Goal: Task Accomplishment & Management: Use online tool/utility

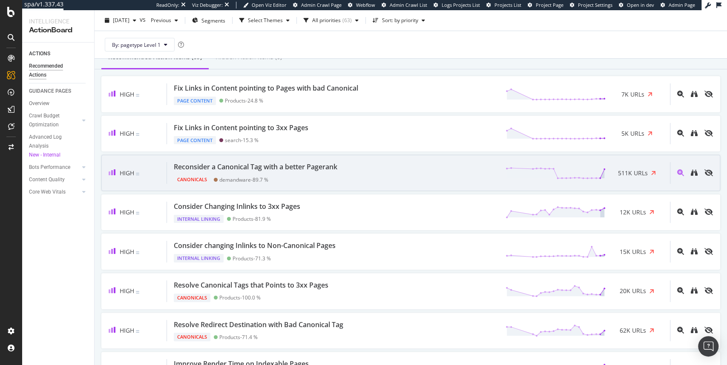
scroll to position [77, 0]
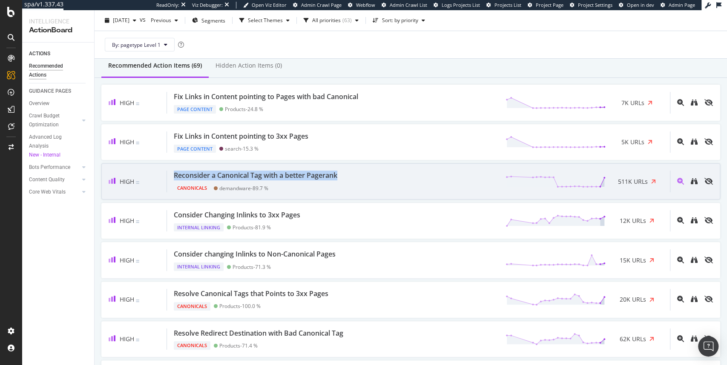
drag, startPoint x: 344, startPoint y: 175, endPoint x: 175, endPoint y: 175, distance: 169.5
click at [175, 175] on div "Reconsider a Canonical Tag with a better Pagerank Canonicals demandware - 89.7 …" at bounding box center [418, 182] width 503 height 22
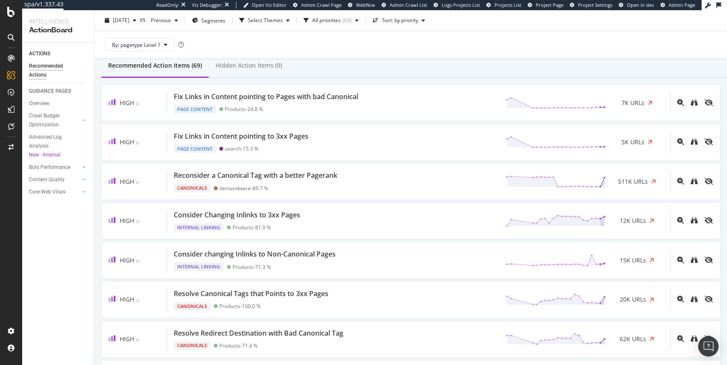
click at [93, 218] on div "ACTIONS Recommended Actions GUIDANCE PAGES Overview Crawl Budget Optimization L…" at bounding box center [58, 204] width 72 height 323
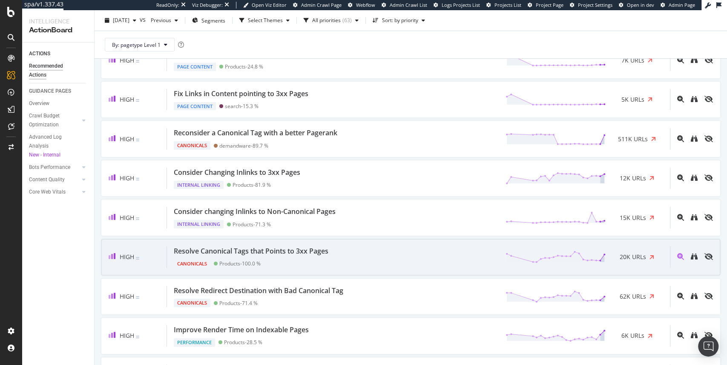
scroll to position [102, 0]
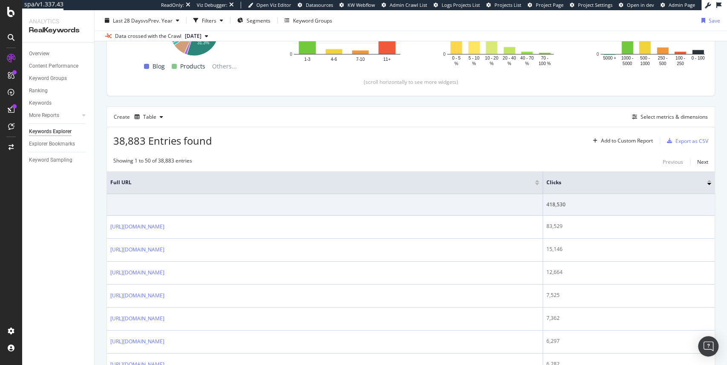
scroll to position [132, 0]
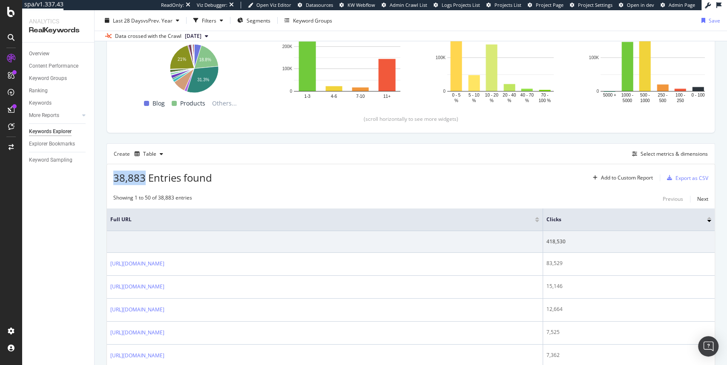
drag, startPoint x: 115, startPoint y: 175, endPoint x: 144, endPoint y: 179, distance: 29.2
click at [144, 179] on span "38,883 Entries found" at bounding box center [162, 178] width 99 height 14
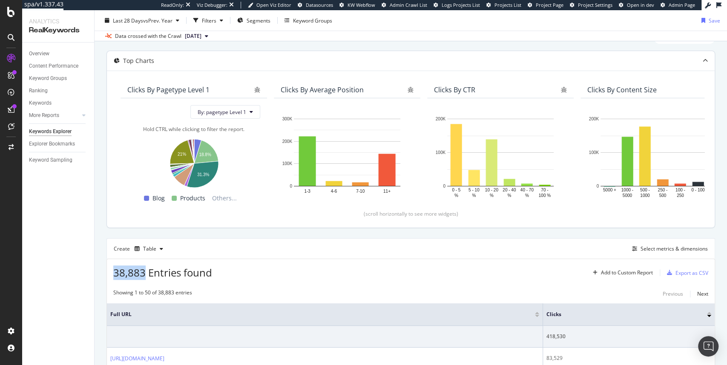
scroll to position [26, 0]
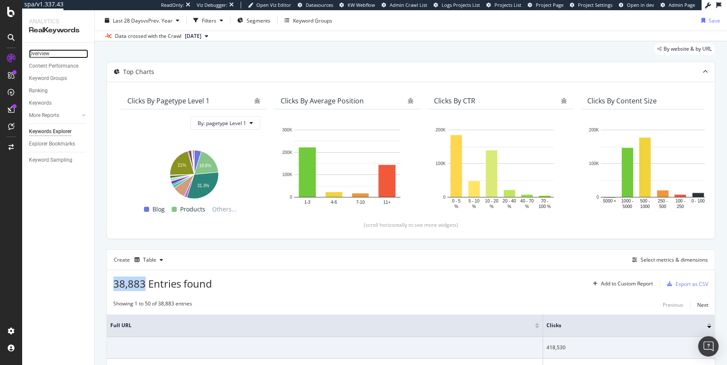
click at [32, 55] on div "Overview" at bounding box center [39, 53] width 20 height 9
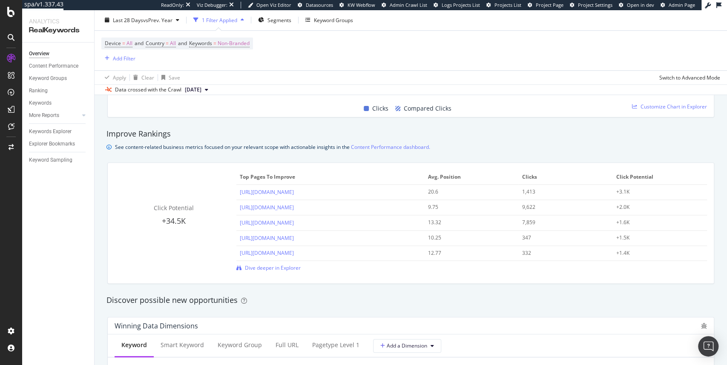
scroll to position [528, 0]
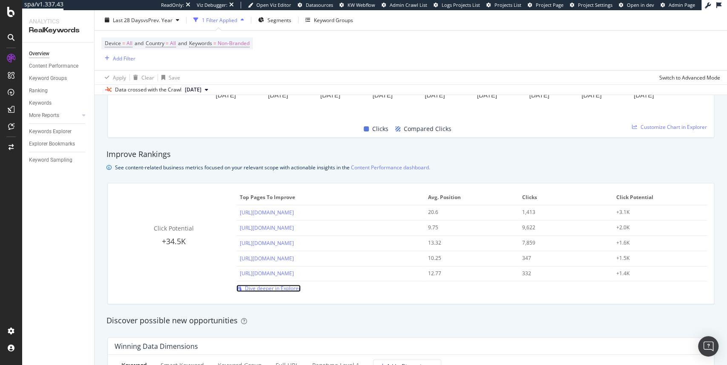
click at [275, 288] on span "Dive deeper in Explorer" at bounding box center [273, 288] width 56 height 7
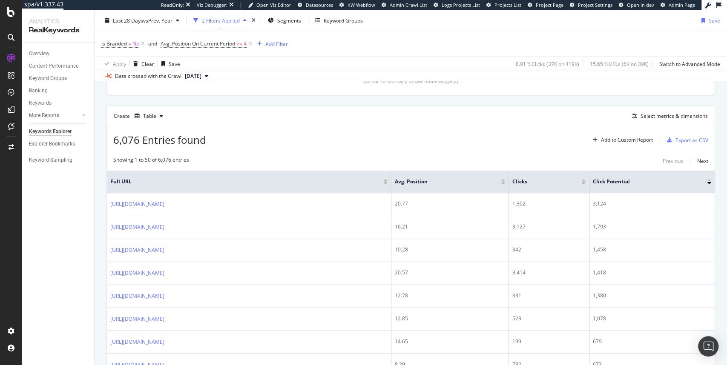
scroll to position [213, 0]
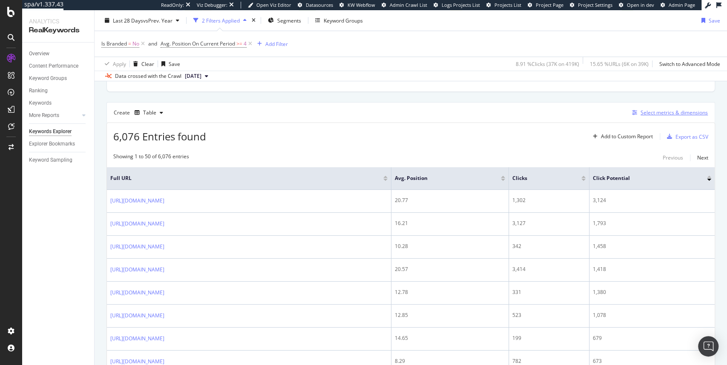
click at [654, 114] on div "Select metrics & dimensions" at bounding box center [673, 112] width 67 height 7
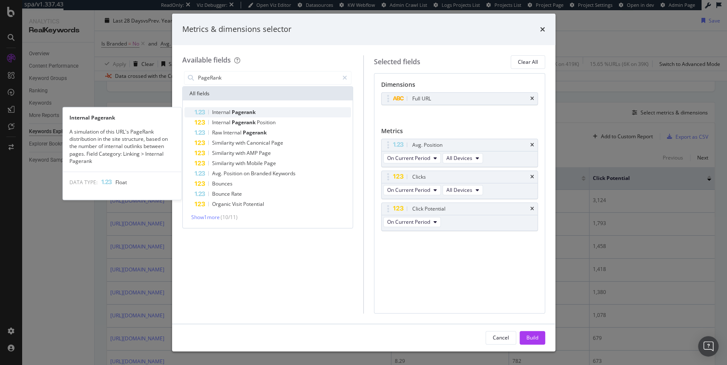
type input "PageRank"
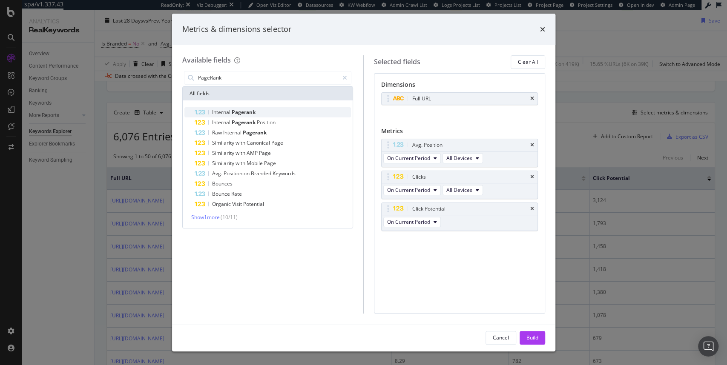
click at [238, 112] on span "Pagerank" at bounding box center [244, 112] width 24 height 7
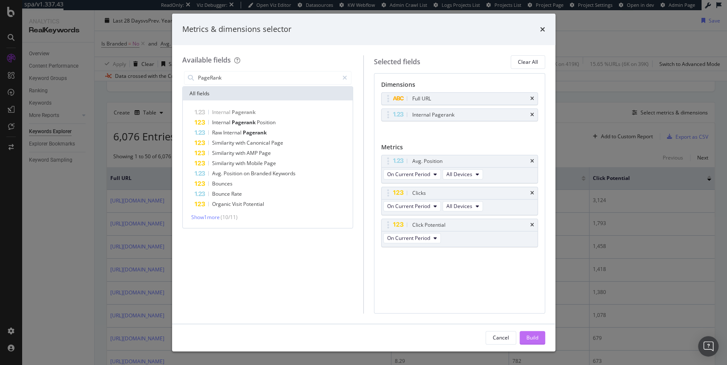
click at [534, 336] on div "Build" at bounding box center [532, 337] width 12 height 7
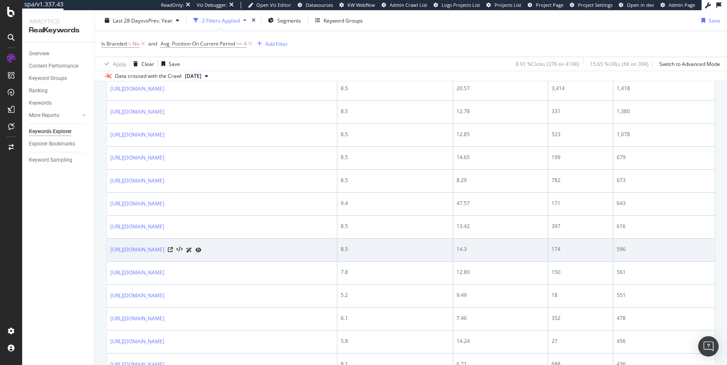
scroll to position [391, 0]
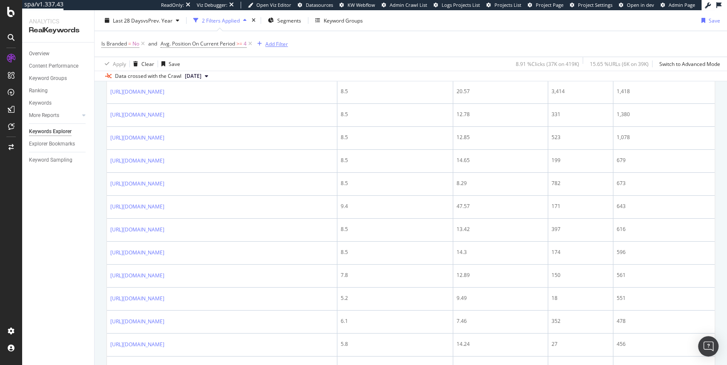
click at [283, 41] on div "Add Filter" at bounding box center [276, 43] width 23 height 7
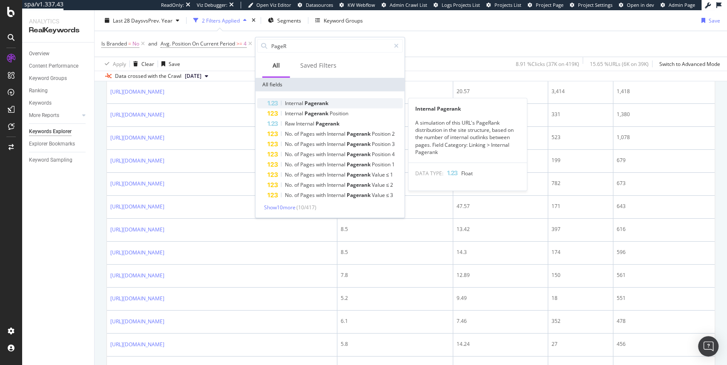
type input "PageR"
click at [313, 105] on span "Pagerank" at bounding box center [316, 103] width 24 height 7
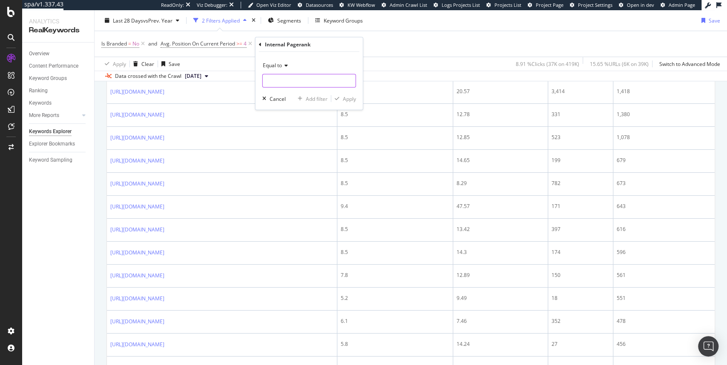
click at [295, 83] on input "number" at bounding box center [309, 81] width 94 height 14
click at [278, 66] on span "Equal to" at bounding box center [272, 65] width 19 height 7
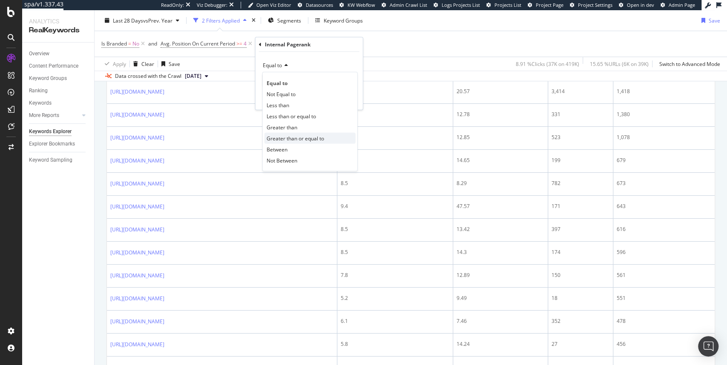
click at [291, 136] on span "Greater than or equal to" at bounding box center [295, 138] width 57 height 7
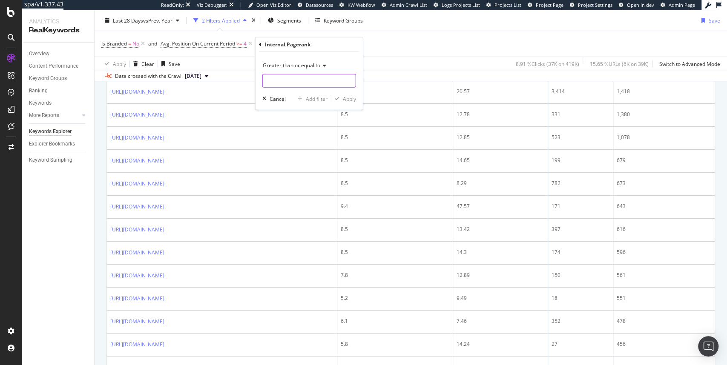
click at [292, 75] on input "number" at bounding box center [309, 81] width 94 height 14
type input "8"
click at [321, 67] on icon at bounding box center [323, 65] width 6 height 5
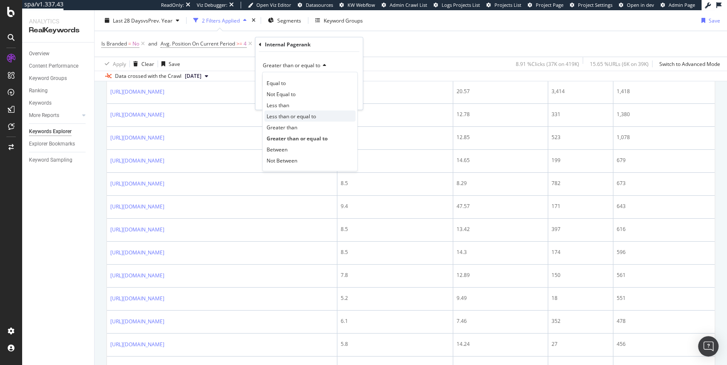
click at [310, 116] on span "Less than or equal to" at bounding box center [291, 115] width 49 height 7
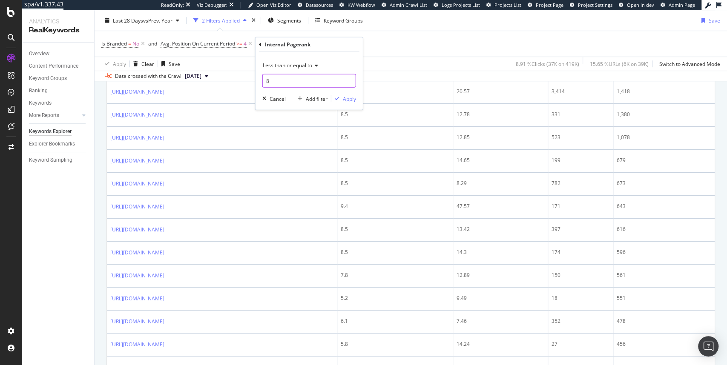
click at [306, 77] on input "8" at bounding box center [309, 81] width 94 height 14
click at [310, 66] on span "Less than or equal to" at bounding box center [287, 65] width 49 height 7
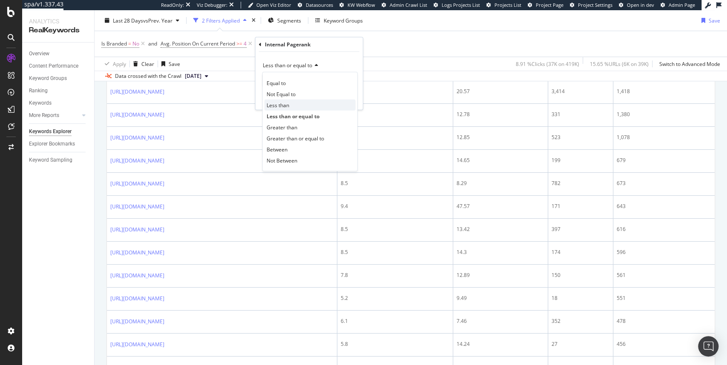
click at [288, 103] on span "Less than" at bounding box center [278, 104] width 23 height 7
click at [345, 98] on div "Apply" at bounding box center [349, 98] width 13 height 7
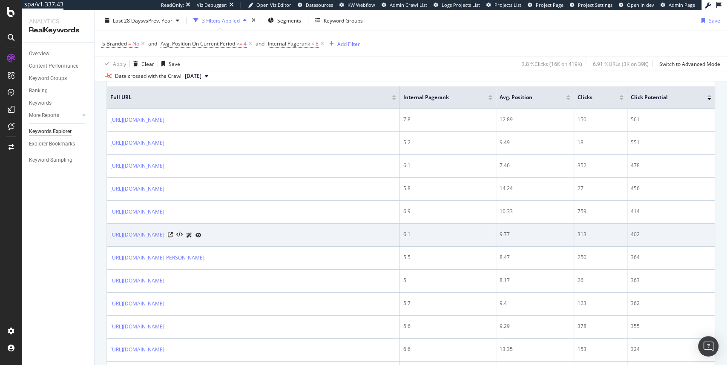
scroll to position [289, 0]
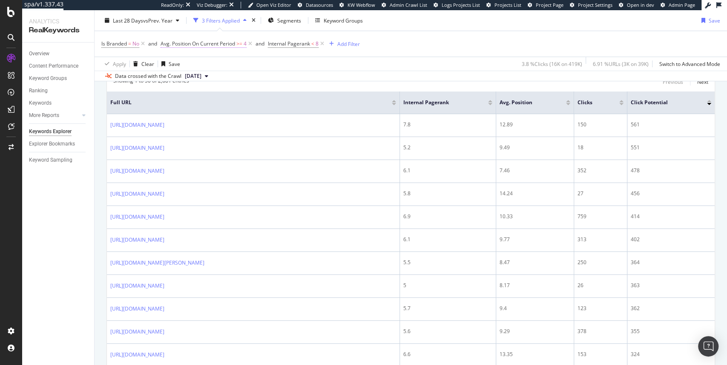
click at [227, 42] on span "Avg. Position On Current Period" at bounding box center [198, 43] width 75 height 7
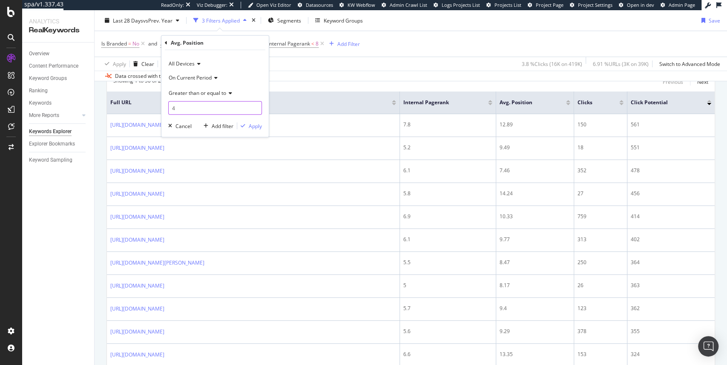
click at [195, 111] on input "4" at bounding box center [215, 108] width 94 height 14
click at [313, 46] on span "<" at bounding box center [312, 43] width 3 height 7
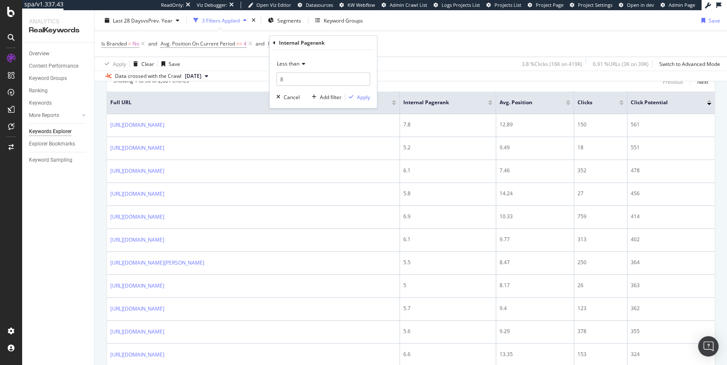
click at [313, 46] on div "Internal Pagerank" at bounding box center [302, 42] width 46 height 7
click at [294, 80] on input "8" at bounding box center [323, 79] width 94 height 14
type input "4"
click at [364, 98] on div "Apply" at bounding box center [363, 96] width 13 height 7
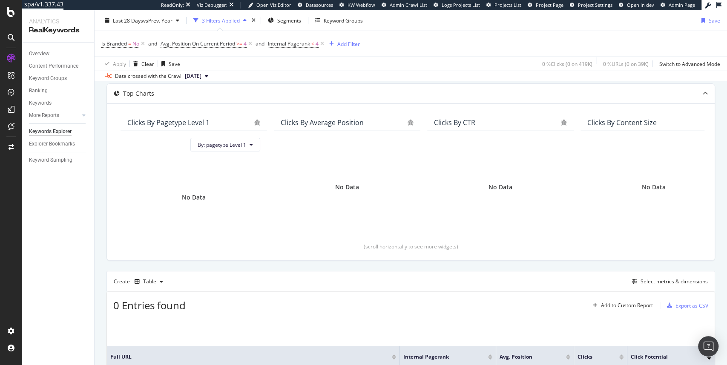
scroll to position [42, 0]
click at [314, 45] on span "<" at bounding box center [312, 43] width 3 height 7
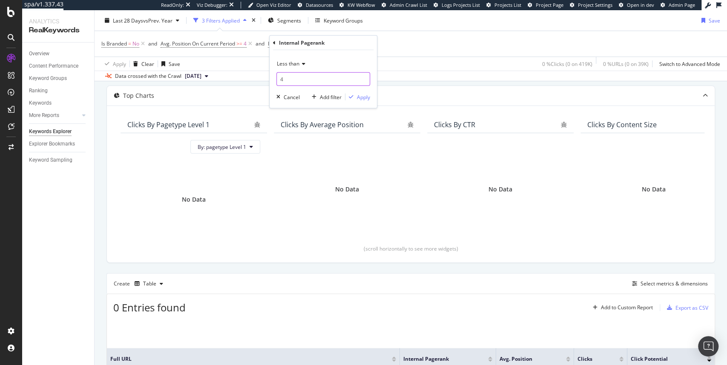
click at [315, 80] on input "4" at bounding box center [323, 79] width 94 height 14
type input "5"
click at [364, 91] on div "Less than 5 Cancel Add filter Apply" at bounding box center [323, 79] width 107 height 58
click at [362, 97] on div "Apply" at bounding box center [363, 96] width 13 height 7
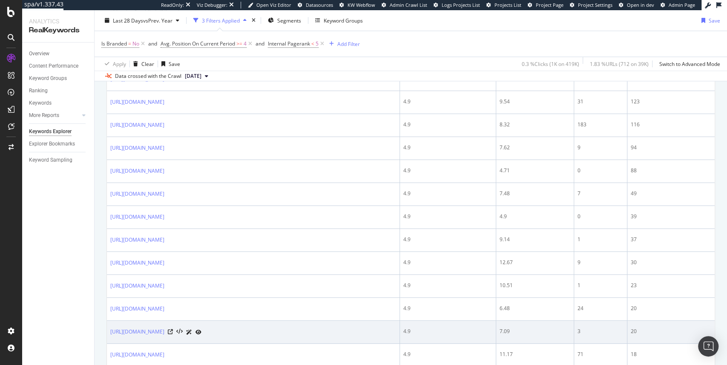
scroll to position [357, 0]
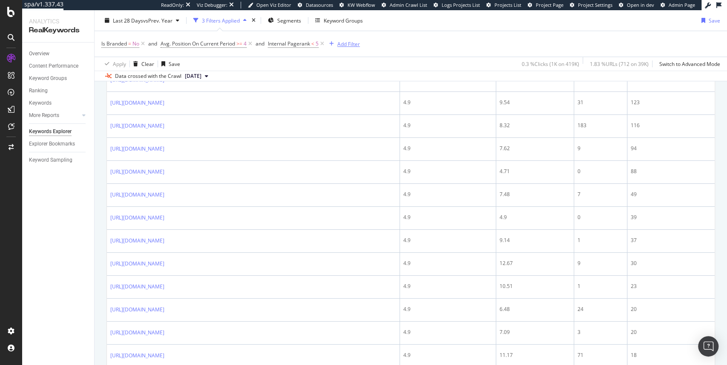
click at [349, 43] on div "Add Filter" at bounding box center [348, 43] width 23 height 7
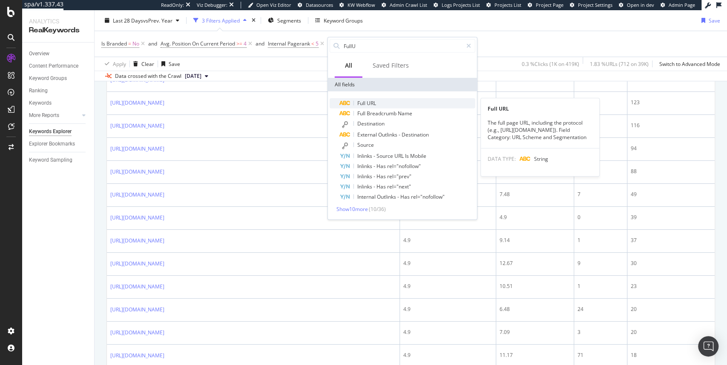
type input "FullU"
click at [374, 105] on span "URL" at bounding box center [371, 103] width 9 height 7
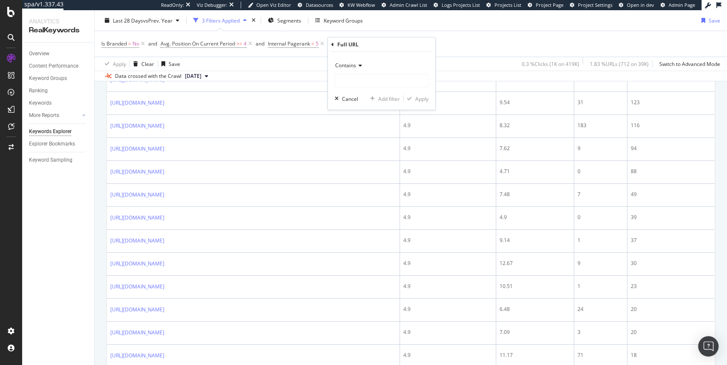
click at [355, 68] on span "Contains" at bounding box center [345, 65] width 21 height 7
click at [426, 28] on div "Last 28 Days vs Prev. Year 3 Filters Applied Segments Keyword Groups Save" at bounding box center [411, 22] width 632 height 17
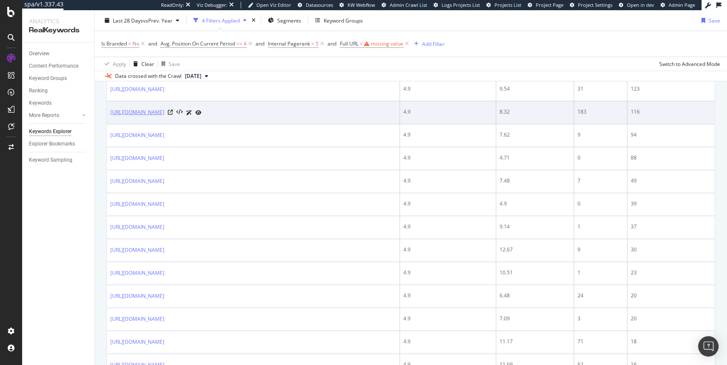
scroll to position [348, 0]
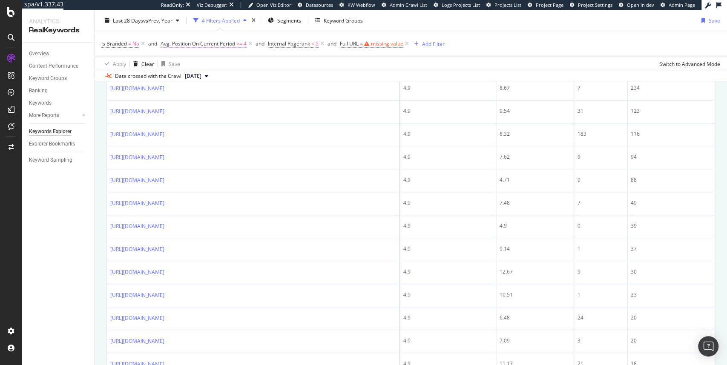
click at [234, 46] on span "Avg. Position On Current Period" at bounding box center [198, 43] width 75 height 7
click at [199, 108] on input "4" at bounding box center [215, 108] width 94 height 14
type input "5"
click at [260, 127] on div "Apply" at bounding box center [255, 125] width 13 height 7
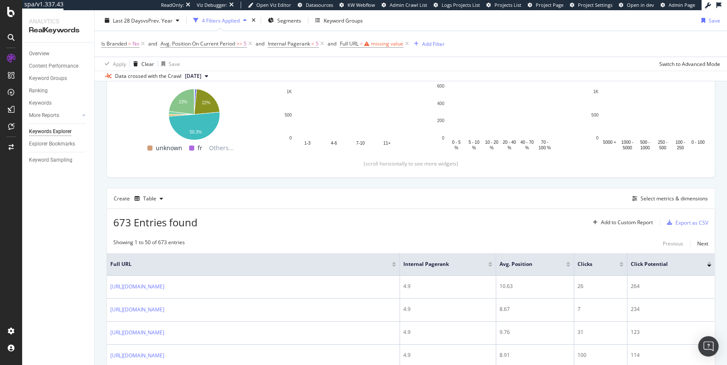
scroll to position [348, 0]
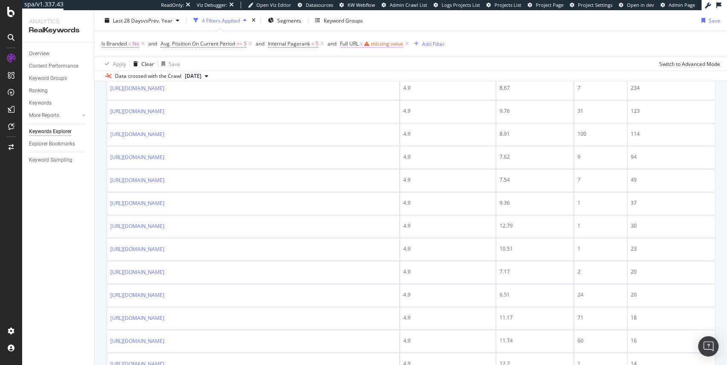
click at [387, 43] on div "missing value" at bounding box center [387, 43] width 32 height 7
click at [358, 64] on span "Contains" at bounding box center [359, 63] width 21 height 7
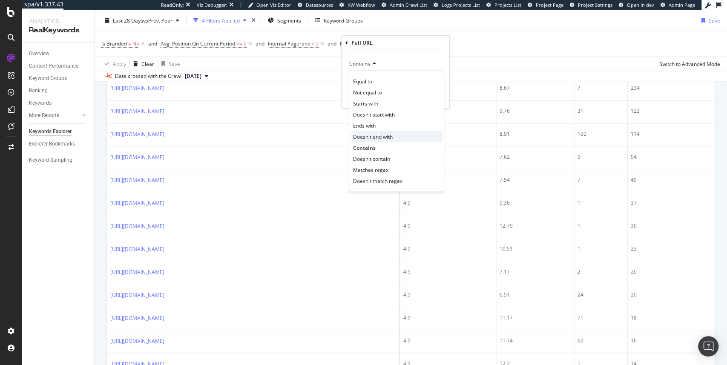
click at [374, 135] on span "Doesn't end with" at bounding box center [373, 136] width 40 height 7
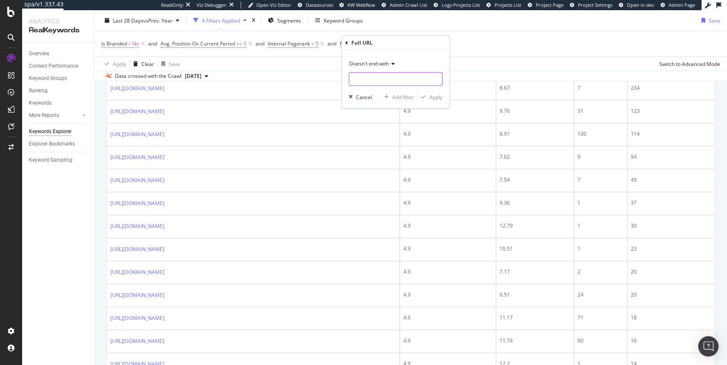
click at [373, 78] on input "text" at bounding box center [395, 79] width 93 height 14
type input ".html"
click at [439, 95] on div "Apply" at bounding box center [435, 96] width 13 height 7
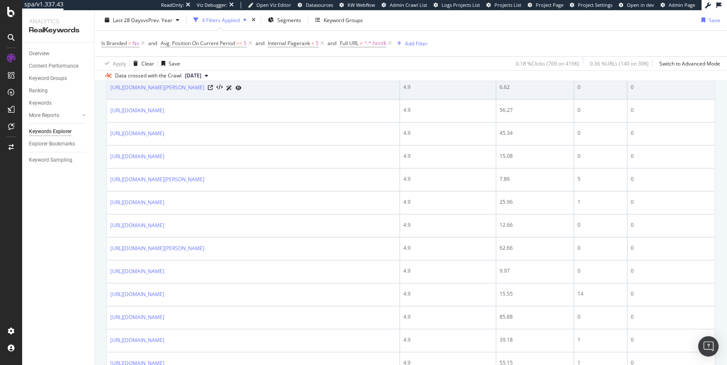
scroll to position [723, 0]
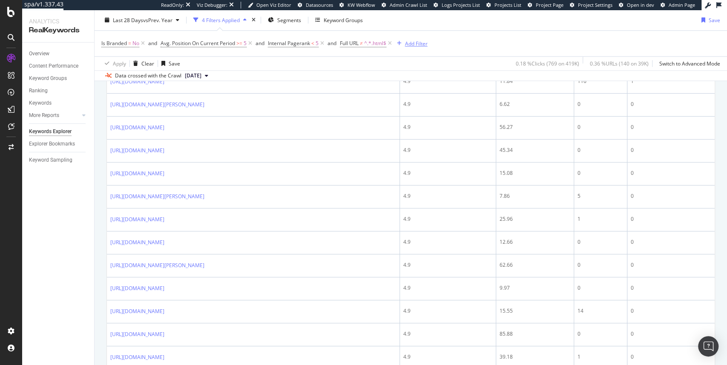
click at [413, 43] on div "Add Filter" at bounding box center [416, 43] width 23 height 7
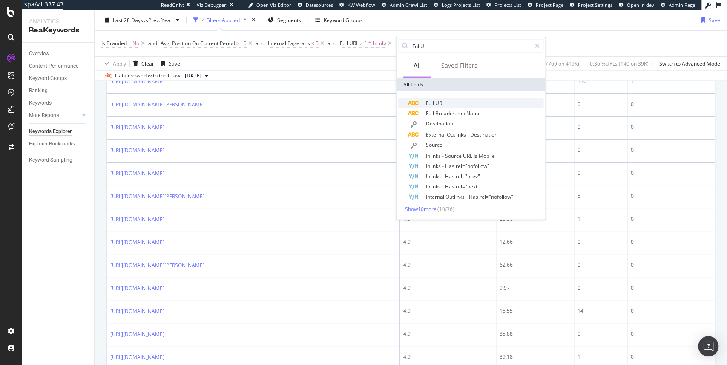
click at [444, 102] on span "URL" at bounding box center [439, 103] width 9 height 7
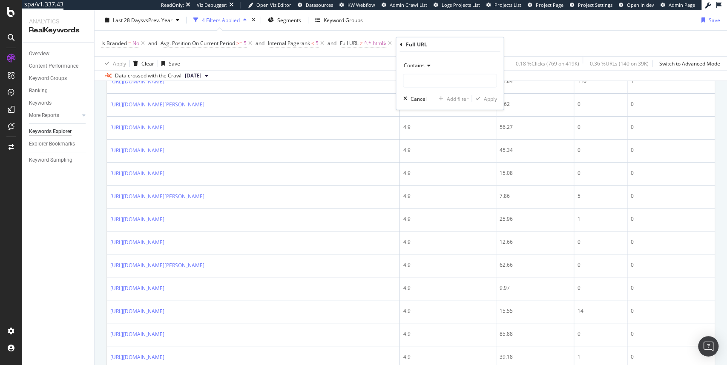
click at [419, 66] on span "Contains" at bounding box center [413, 65] width 21 height 7
click at [435, 180] on span "Doesn't match regex" at bounding box center [431, 182] width 49 height 7
click at [432, 83] on input "text" at bounding box center [449, 81] width 93 height 14
paste input "(?:fr|de|gb|nl|ie|at|ch|fi|it|dk|no|se|be)"
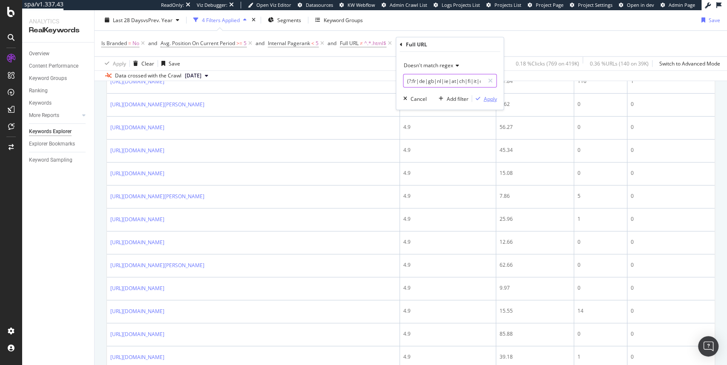
type input "(?:fr|de|gb|nl|ie|at|ch|fi|it|dk|no|se|be)"
click at [493, 99] on div "Apply" at bounding box center [489, 98] width 13 height 7
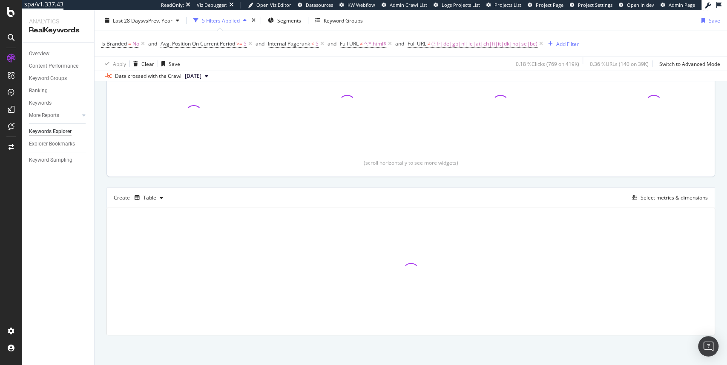
scroll to position [127, 0]
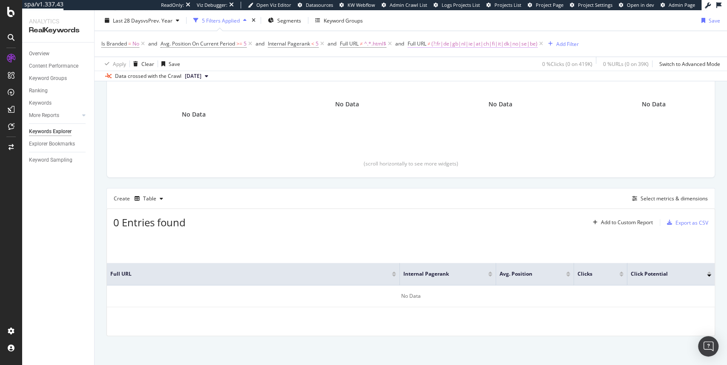
click at [511, 42] on span "(?:fr|de|gb|nl|ie|at|ch|fi|it|dk|no|se|be)" at bounding box center [484, 44] width 106 height 12
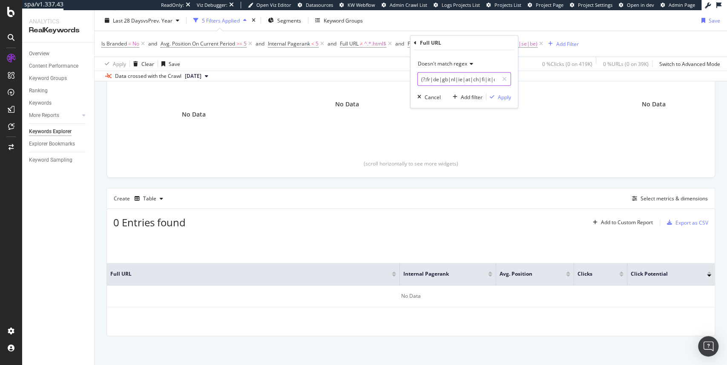
click at [474, 81] on input "(?:fr|de|gb|nl|ie|at|ch|fi|it|dk|no|se|be)" at bounding box center [458, 79] width 80 height 14
type input "(fr|de|gb|nl|ie|at|ch|fi|it|dk|no|se|be)"
drag, startPoint x: 505, startPoint y: 98, endPoint x: 482, endPoint y: 77, distance: 31.0
click at [486, 80] on div "Doesn't match regex (fr|de|gb|nl|ie|at|ch|fi|it|dk|no|se|be) Cancel Add filter …" at bounding box center [463, 79] width 107 height 58
click at [482, 77] on input "(fr|de|gb|nl|ie|at|ch|fi|it|dk|no|se|be)" at bounding box center [458, 79] width 80 height 14
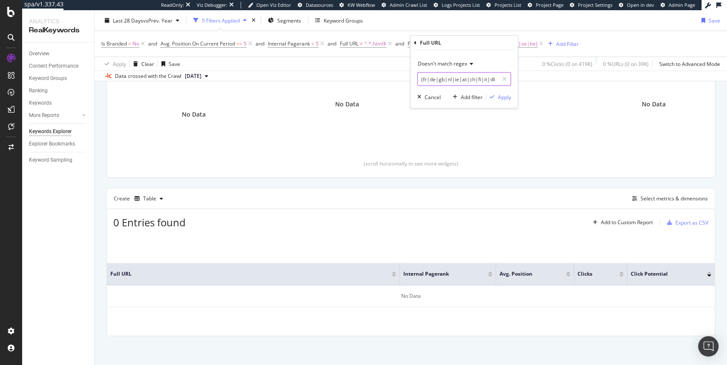
click at [478, 81] on input "(fr|de|gb|nl|ie|at|ch|fi|it|dk|no|se|be)" at bounding box center [458, 79] width 80 height 14
click at [504, 99] on div "Apply" at bounding box center [504, 96] width 13 height 7
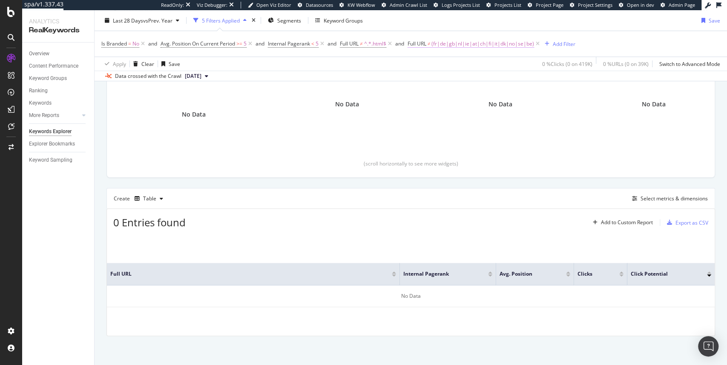
click at [476, 43] on span "(fr|de|gb|nl|ie|at|ch|fi|it|dk|no|se|be)" at bounding box center [482, 44] width 103 height 12
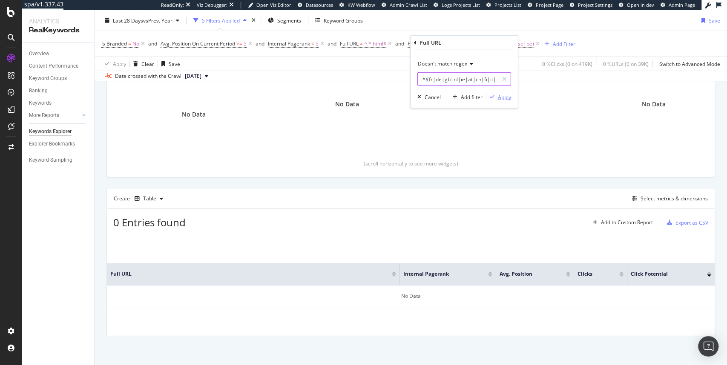
type input ".*/(fr|de|gb|nl|ie|at|ch|fi|it|dk|no|se|be)/.*"
click at [496, 100] on div "Apply" at bounding box center [498, 97] width 25 height 8
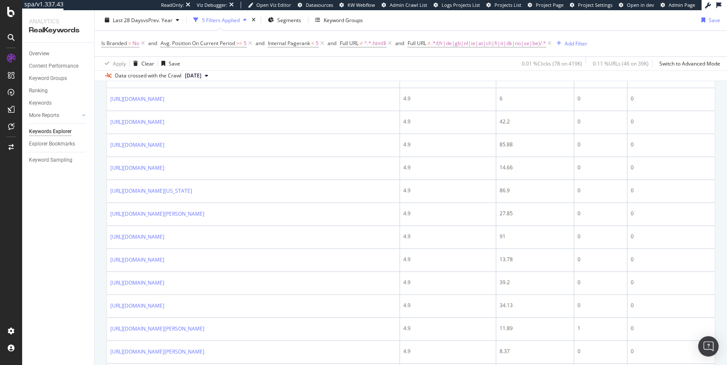
scroll to position [1004, 0]
click at [504, 42] on span ".*/(fr|de|gb|nl|ie|at|ch|fi|it|dk|no|se|be)/.*" at bounding box center [488, 44] width 115 height 12
click at [477, 85] on input ".*/(fr|de|gb|nl|ie|at|ch|fi|it|dk|no|se|be)/.*" at bounding box center [458, 79] width 80 height 14
click at [482, 81] on input ".*/(fr|de|gb|nl|ie|at|ch|fi|it|dk|no|se|be)/.*" at bounding box center [458, 79] width 80 height 14
type input ".*/(fr|de|gb|nl|ie|at|ch|fi|it|dk|no|se|be)/.*"
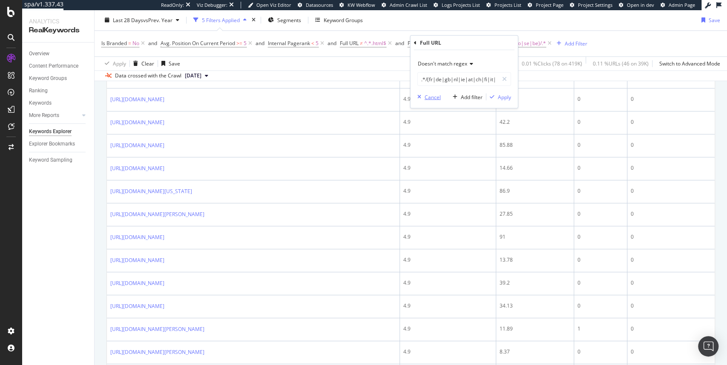
click at [433, 96] on div "Cancel" at bounding box center [433, 96] width 16 height 7
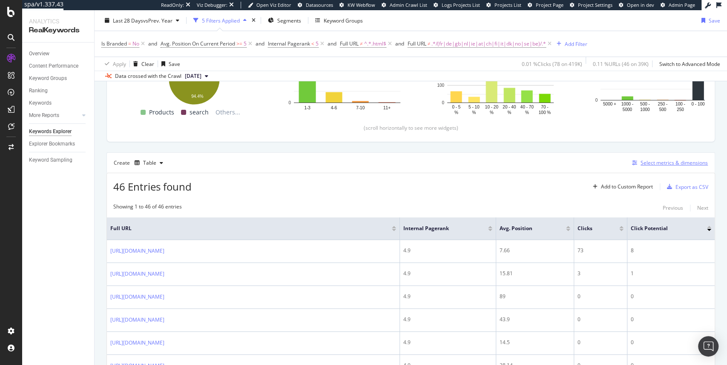
scroll to position [118, 0]
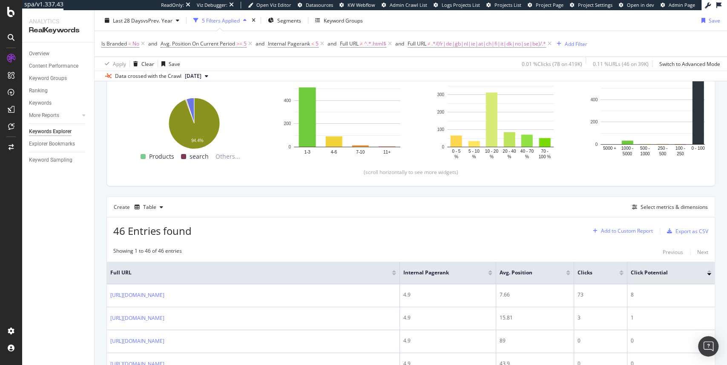
click at [621, 229] on div "Add to Custom Report" at bounding box center [627, 231] width 52 height 5
click at [627, 248] on div "New Custom Report" at bounding box center [630, 246] width 47 height 7
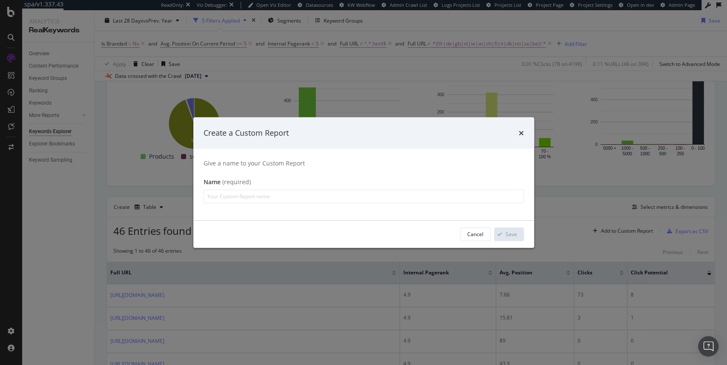
click at [334, 194] on input "modal" at bounding box center [364, 196] width 320 height 14
type input "Striking Distance 5"
click at [515, 235] on div "Save" at bounding box center [510, 234] width 11 height 7
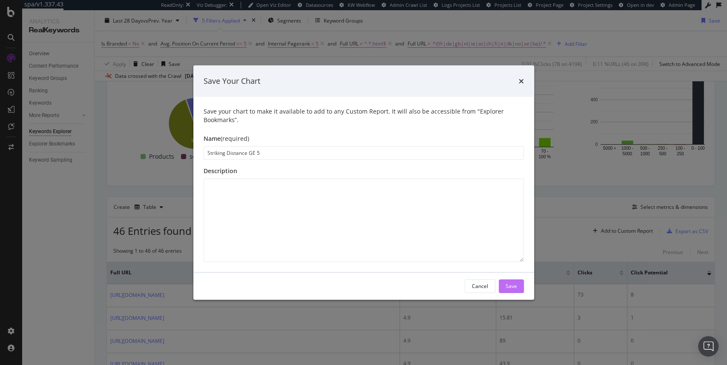
type input "Striking Distance GE 5"
click at [522, 289] on button "Save" at bounding box center [511, 286] width 25 height 14
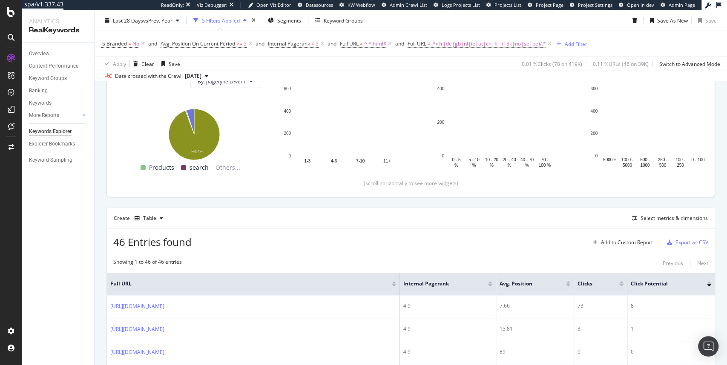
scroll to position [140, 0]
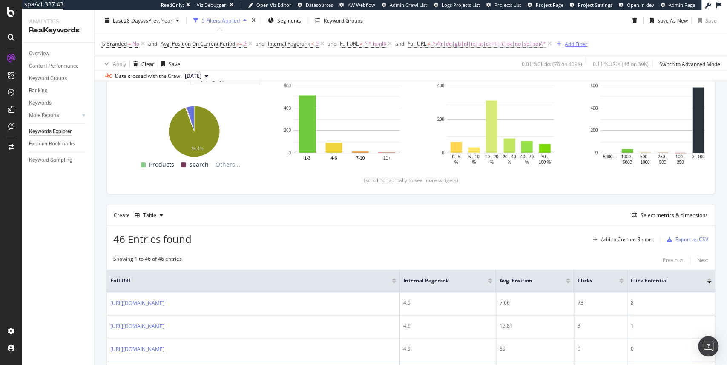
click at [584, 44] on div "Add Filter" at bounding box center [576, 43] width 23 height 7
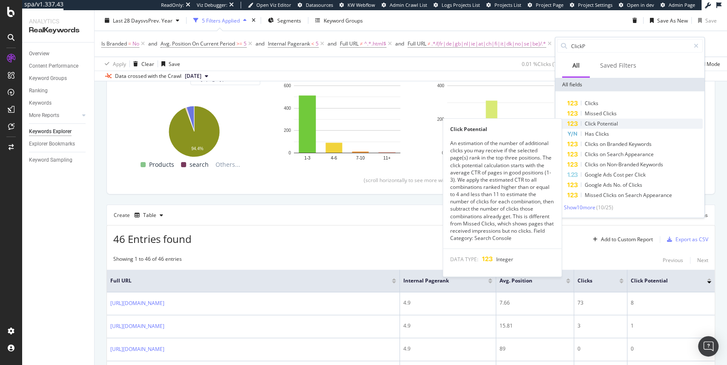
type input "ClickP"
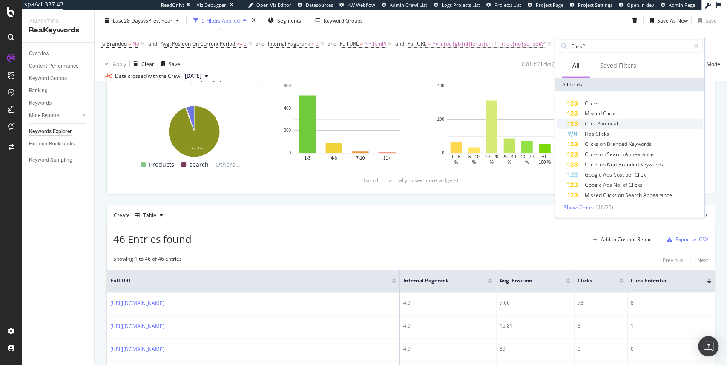
click at [605, 125] on span "Potential" at bounding box center [607, 123] width 21 height 7
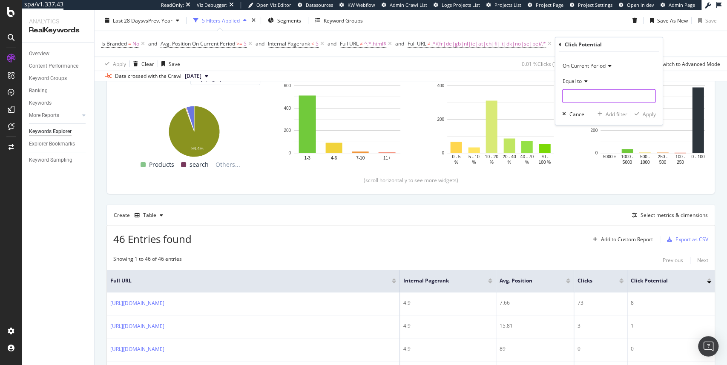
click at [595, 98] on input "number" at bounding box center [609, 96] width 94 height 14
type input "50"
click at [649, 113] on div "Apply" at bounding box center [649, 113] width 13 height 7
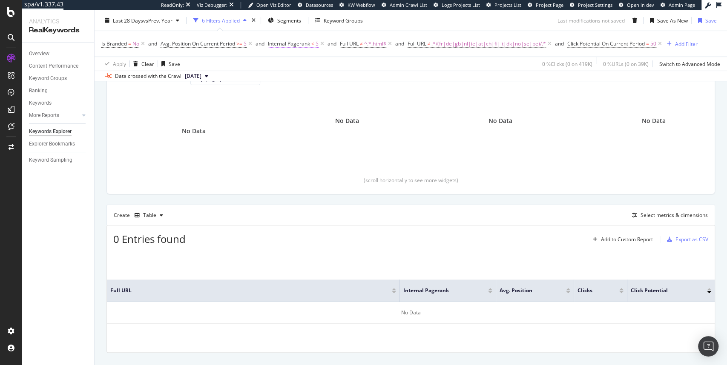
click at [313, 44] on span "<" at bounding box center [312, 43] width 3 height 7
click at [319, 76] on input "5" at bounding box center [323, 79] width 94 height 14
type input "6"
click at [364, 98] on div "Apply" at bounding box center [363, 96] width 13 height 7
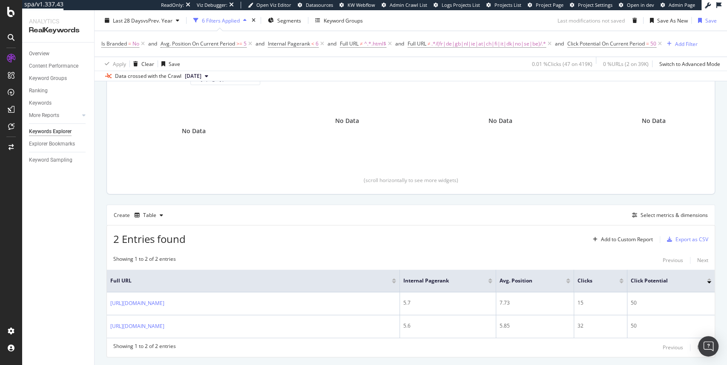
scroll to position [160, 0]
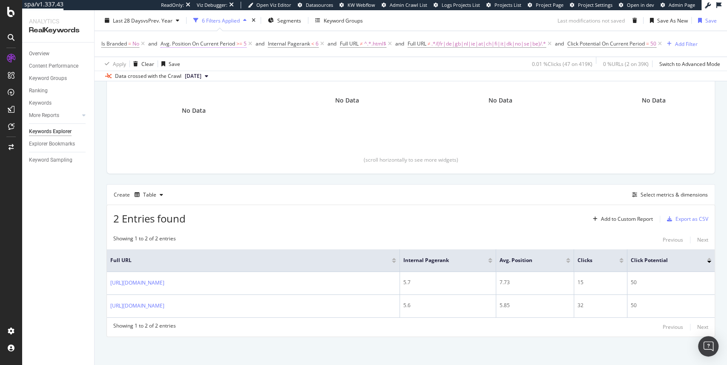
click at [239, 44] on span ">=" at bounding box center [239, 43] width 6 height 7
click at [219, 109] on input "5" at bounding box center [215, 108] width 94 height 14
type input "6"
click at [255, 125] on div "Apply" at bounding box center [255, 125] width 13 height 7
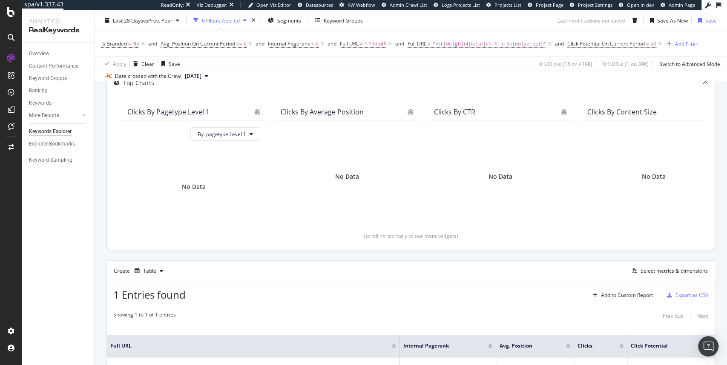
scroll to position [63, 0]
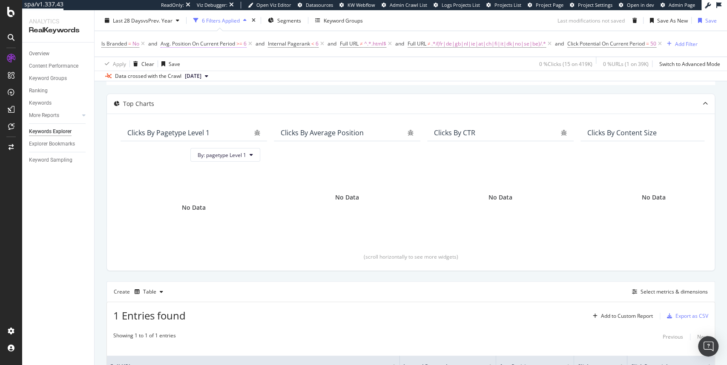
click at [232, 43] on span "Avg. Position On Current Period" at bounding box center [198, 43] width 75 height 7
click at [220, 106] on input "6" at bounding box center [215, 108] width 94 height 14
type input "4.6"
click at [261, 125] on div "Apply" at bounding box center [255, 125] width 13 height 7
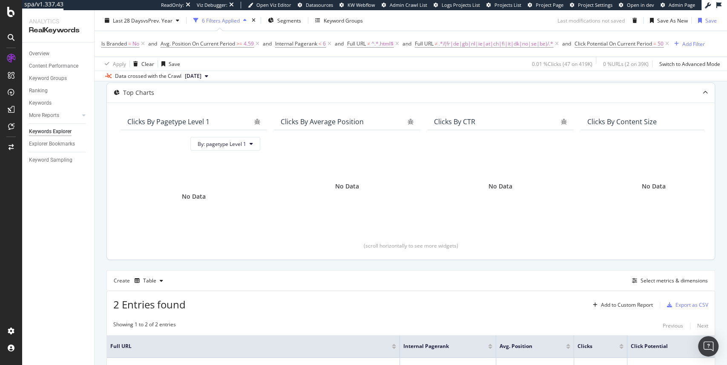
scroll to position [58, 0]
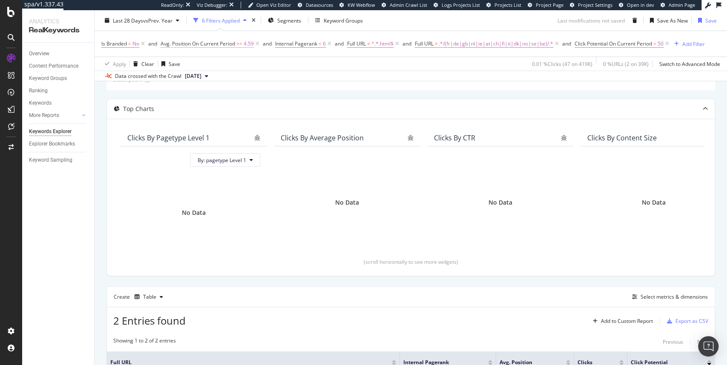
click at [244, 42] on span "4.59" at bounding box center [249, 44] width 10 height 12
click at [225, 107] on input "4.6" at bounding box center [215, 108] width 94 height 14
type input "4"
click at [256, 125] on div "Apply" at bounding box center [255, 125] width 13 height 7
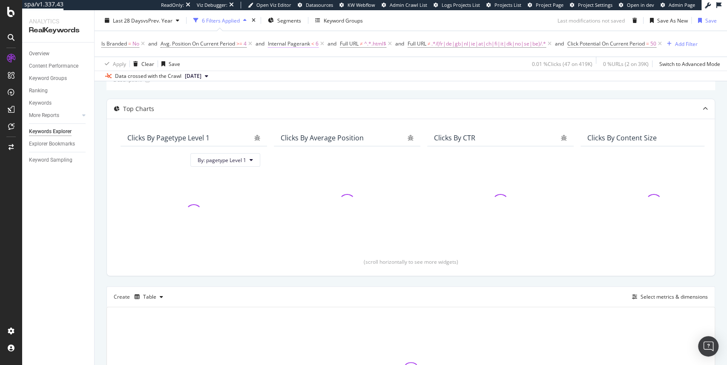
click at [298, 45] on span "Internal Pagerank" at bounding box center [289, 43] width 42 height 7
click at [304, 83] on input "6" at bounding box center [323, 79] width 94 height 14
type input "5"
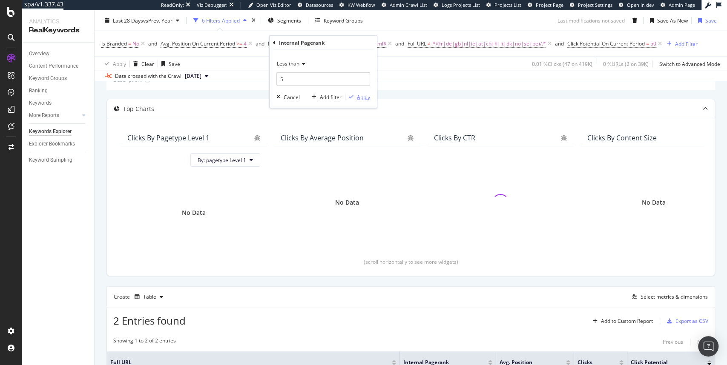
click at [363, 96] on div "Apply" at bounding box center [363, 96] width 13 height 7
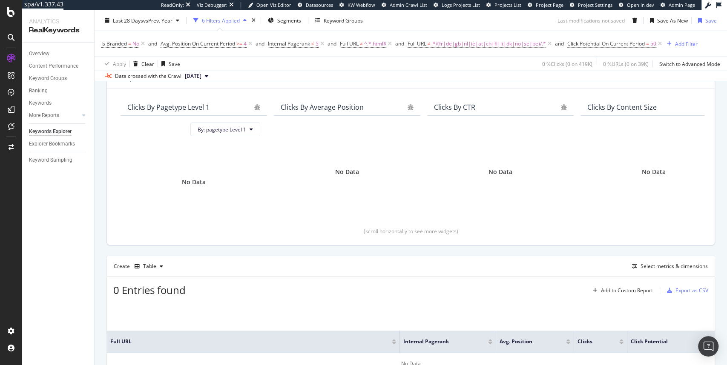
scroll to position [83, 0]
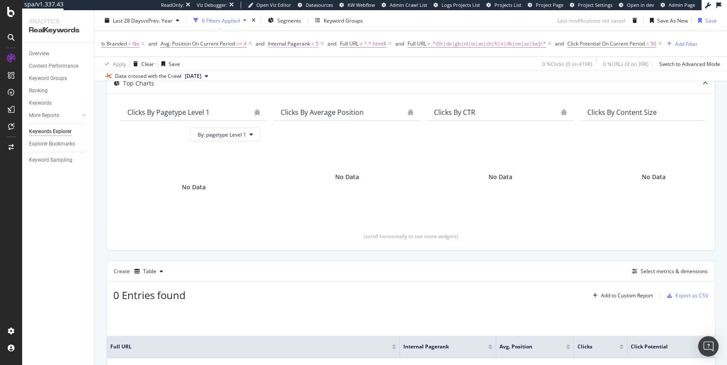
click at [306, 44] on span "Internal Pagerank" at bounding box center [289, 43] width 42 height 7
click at [313, 80] on input "5" at bounding box center [323, 79] width 94 height 14
type input "7"
click at [364, 100] on div "Apply" at bounding box center [363, 96] width 13 height 7
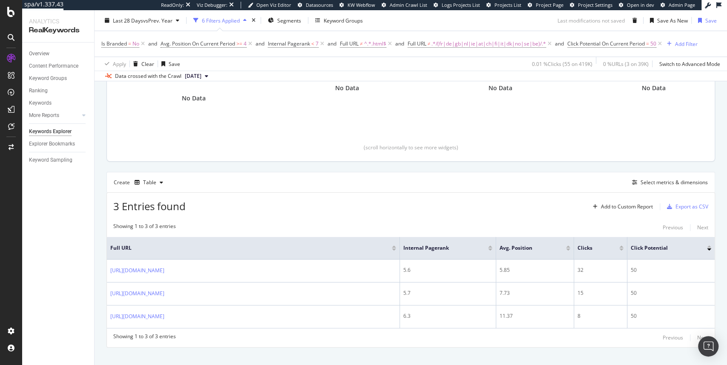
scroll to position [183, 0]
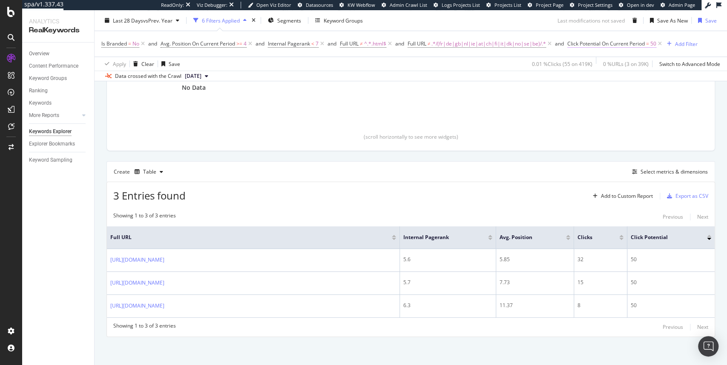
click at [615, 44] on span "Click Potential On Current Period" at bounding box center [605, 43] width 77 height 7
click at [611, 96] on input "50" at bounding box center [623, 95] width 94 height 14
type input "5"
type input "20"
click at [665, 112] on div "Apply" at bounding box center [663, 112] width 13 height 7
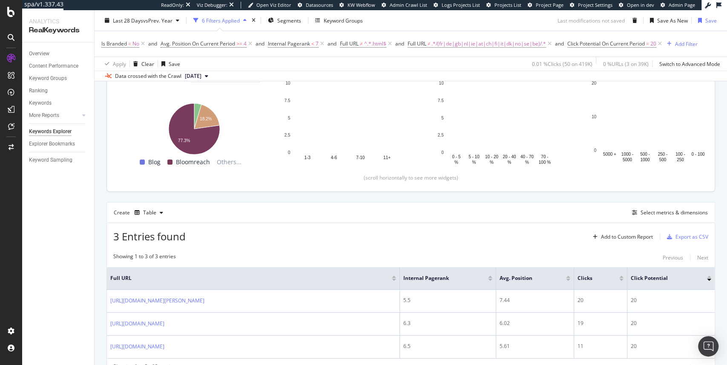
scroll to position [132, 0]
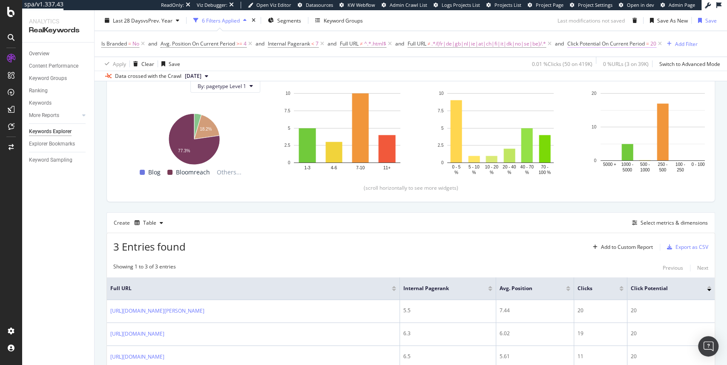
click at [651, 45] on span "Click Potential On Current Period = 20" at bounding box center [611, 44] width 89 height 8
click at [624, 95] on input "20" at bounding box center [623, 95] width 94 height 14
type input "2"
type input "5"
click at [663, 112] on div "Apply" at bounding box center [663, 112] width 13 height 7
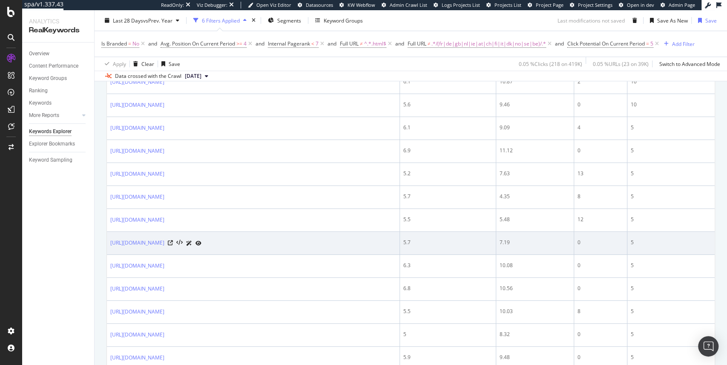
scroll to position [387, 0]
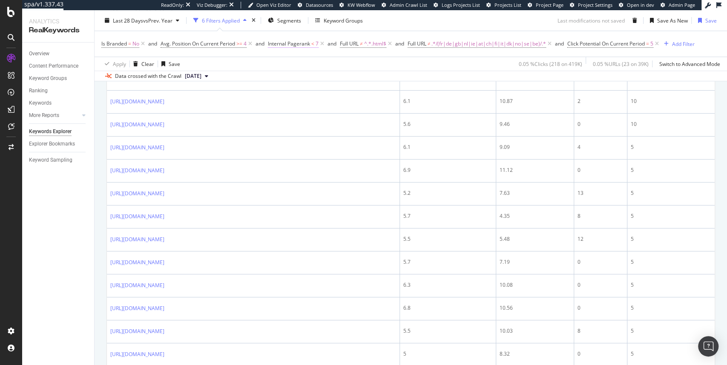
click at [312, 46] on span "Internal Pagerank < 7" at bounding box center [293, 44] width 51 height 8
click at [327, 76] on input "7" at bounding box center [323, 79] width 94 height 14
type input "7.5"
click at [361, 98] on div "Apply" at bounding box center [363, 96] width 13 height 7
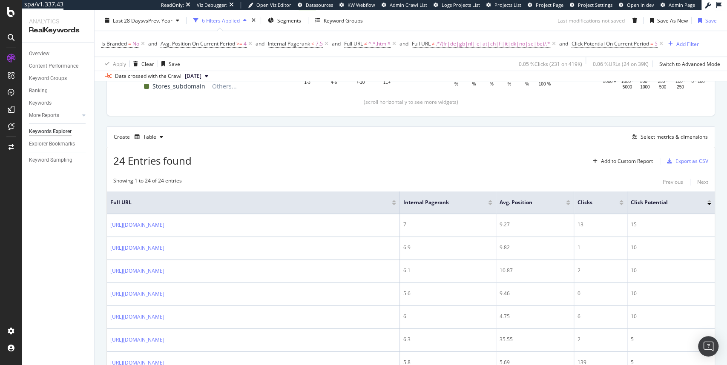
scroll to position [186, 0]
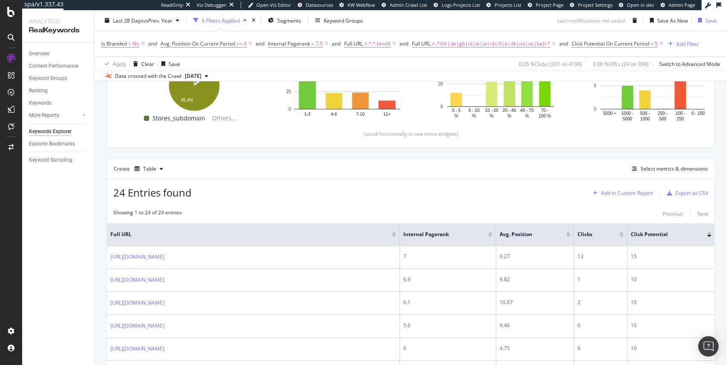
click at [616, 193] on div "Add to Custom Report" at bounding box center [627, 193] width 52 height 5
click at [497, 169] on div "Create Table Select metrics & dimensions" at bounding box center [410, 168] width 608 height 20
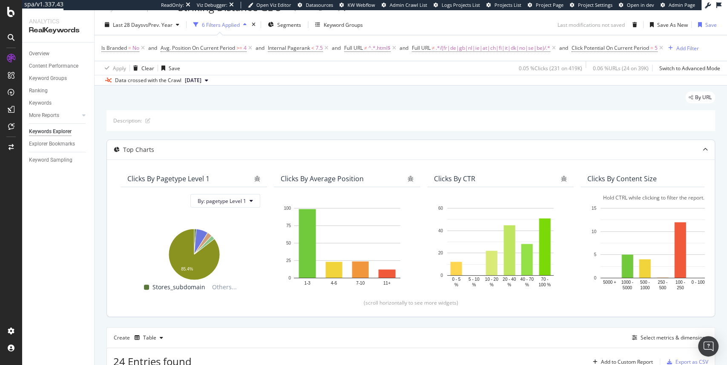
scroll to position [119, 0]
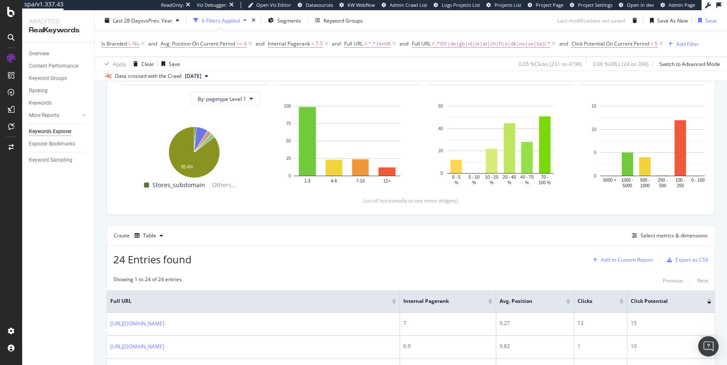
click at [613, 260] on div "Add to Custom Report" at bounding box center [627, 260] width 52 height 5
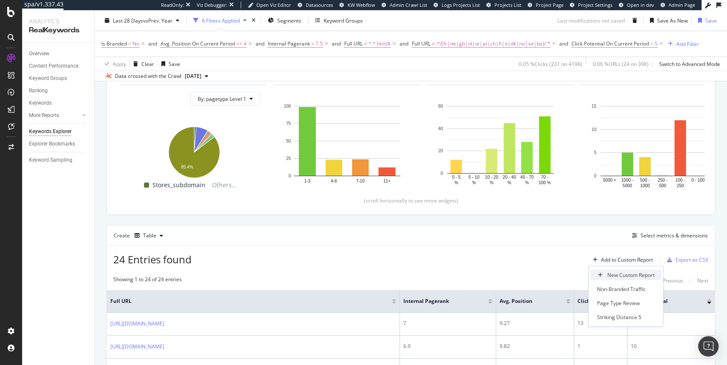
click at [615, 278] on div "New Custom Report" at bounding box center [630, 275] width 47 height 7
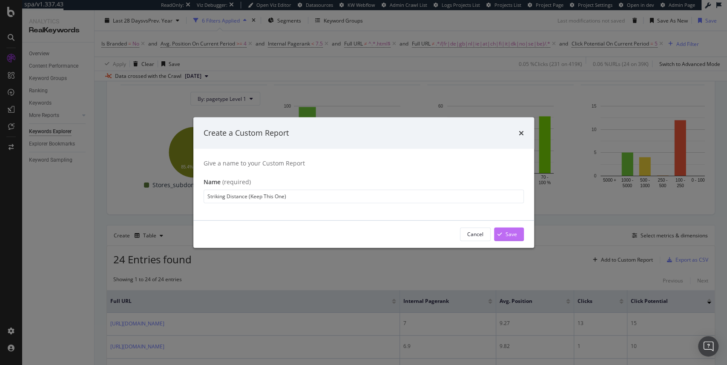
type input "Striking Distance (Keep This One)"
click at [510, 234] on div "Save" at bounding box center [510, 234] width 11 height 7
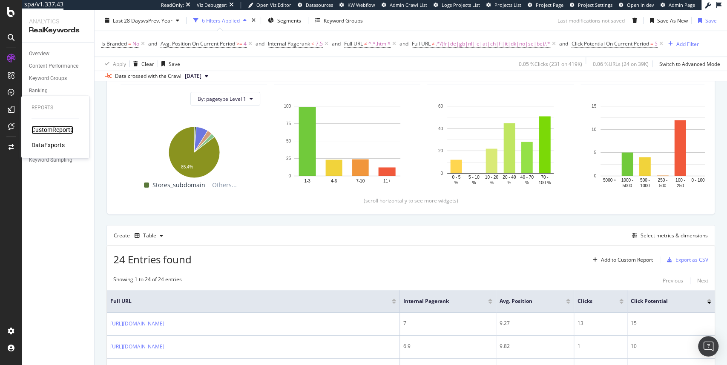
click at [53, 131] on div "CustomReports" at bounding box center [53, 130] width 42 height 9
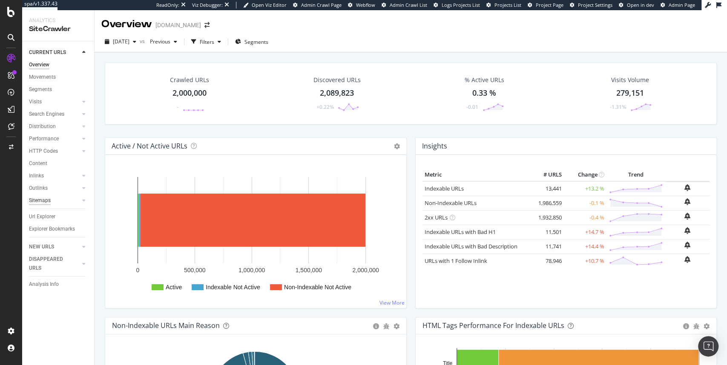
click at [45, 201] on div "Sitemaps" at bounding box center [40, 200] width 22 height 9
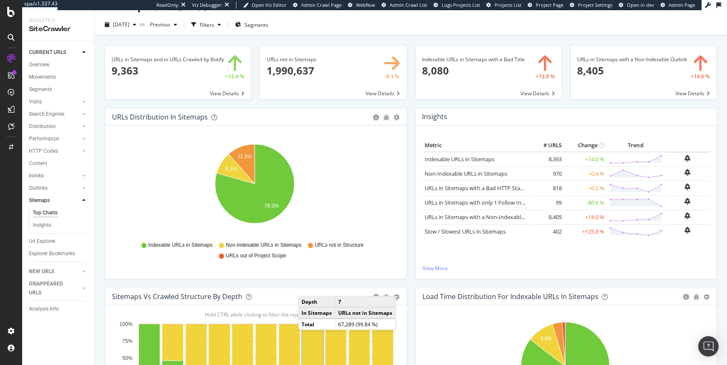
scroll to position [9, 0]
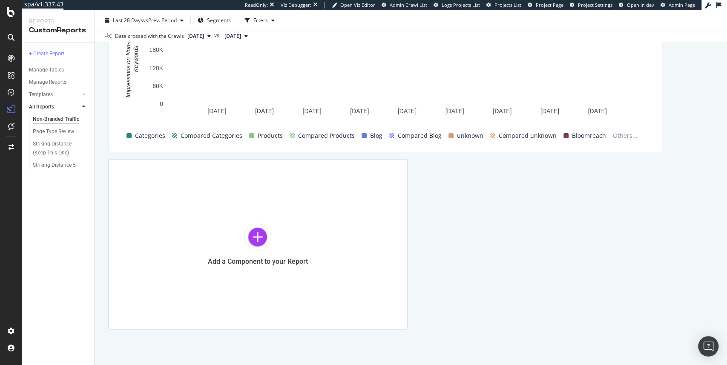
scroll to position [142, 0]
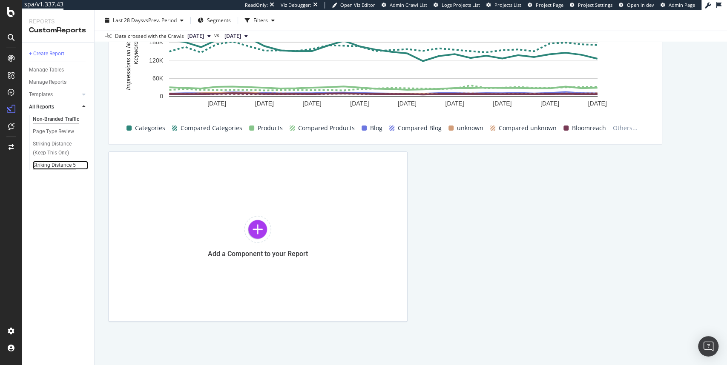
click at [67, 166] on div "Striking Distance 5" at bounding box center [54, 165] width 43 height 9
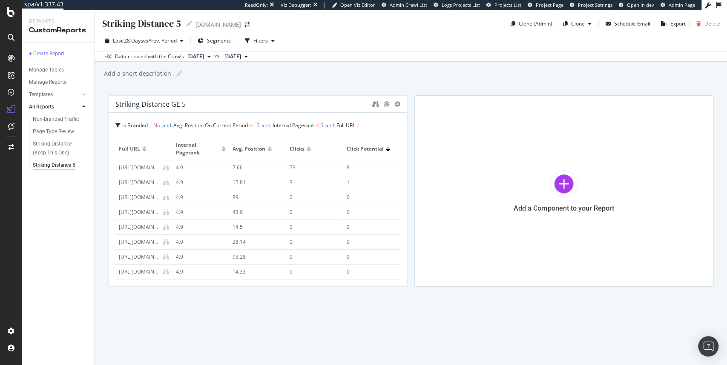
click at [709, 26] on div "Delete" at bounding box center [712, 23] width 16 height 7
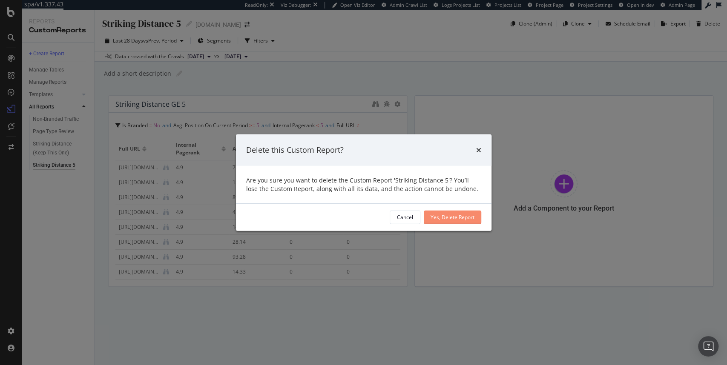
click at [445, 219] on div "Yes, Delete Report" at bounding box center [452, 217] width 44 height 7
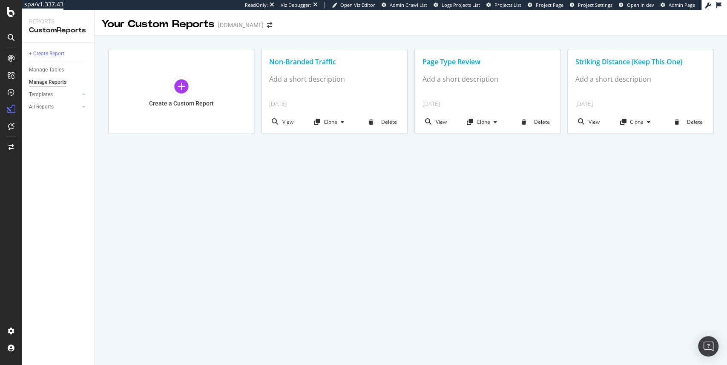
click at [617, 63] on div "Striking Distance (Keep This One)" at bounding box center [640, 62] width 130 height 10
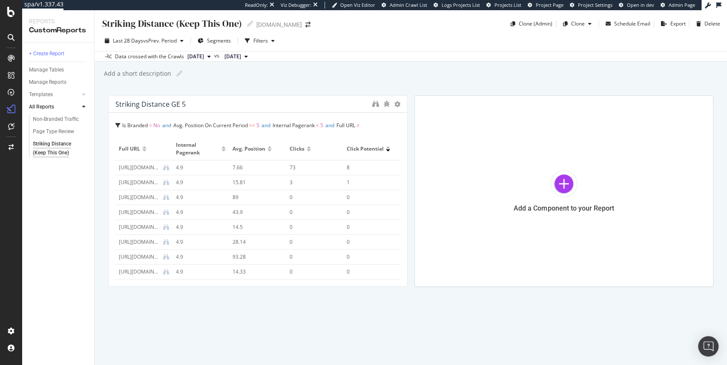
click at [135, 129] on div "Is Branded = No and Avg. Position On Current Period >= 5 and Internal Pagerank …" at bounding box center [257, 127] width 285 height 15
click at [244, 80] on div "Striking Distance (Keep This One) Striking Distance (Keep This One) www.ariat.c…" at bounding box center [411, 187] width 632 height 355
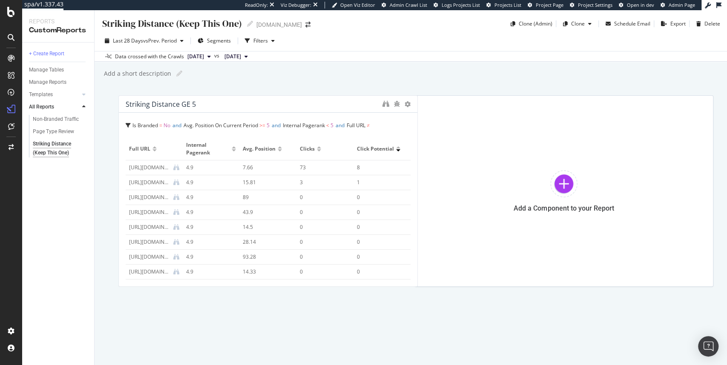
drag, startPoint x: 142, startPoint y: 168, endPoint x: 176, endPoint y: 163, distance: 34.0
click at [178, 163] on td "https://reboot.ariat.com/" at bounding box center [154, 168] width 57 height 15
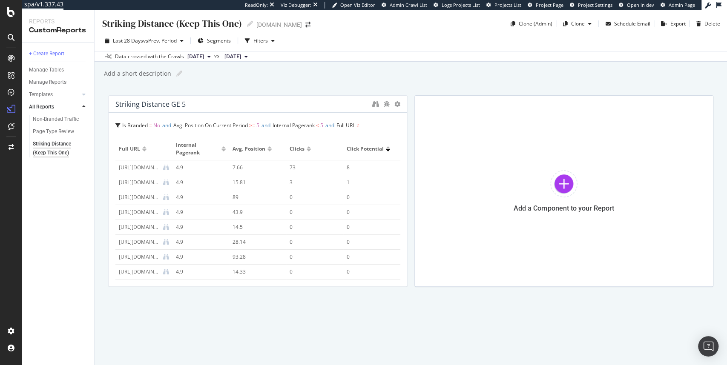
click at [135, 184] on div "https://www.ariat.com/storelocator-outside-us-canada-retailers" at bounding box center [139, 183] width 41 height 8
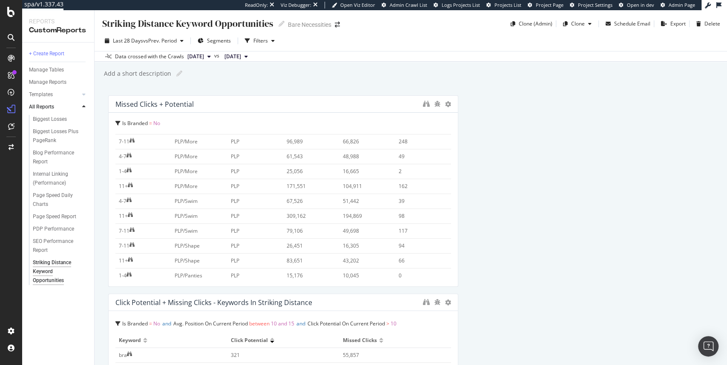
scroll to position [375, 0]
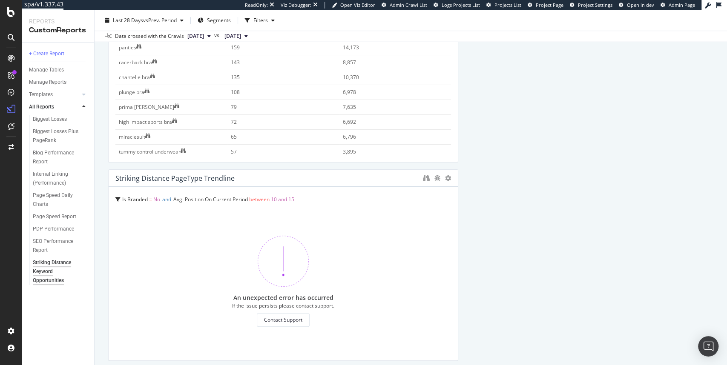
scroll to position [332, 0]
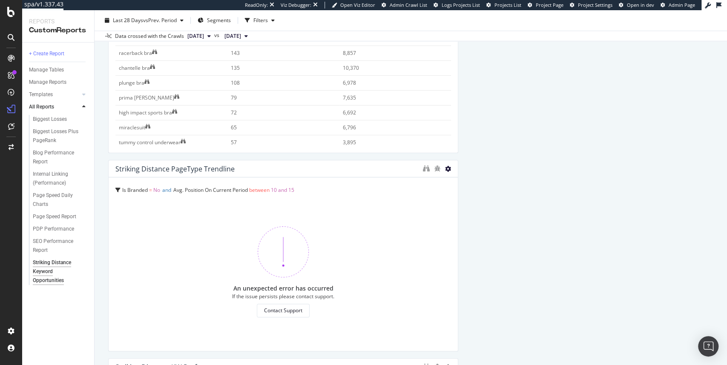
click at [445, 168] on icon at bounding box center [448, 169] width 6 height 6
click at [464, 182] on span "Delete" at bounding box center [471, 182] width 16 height 8
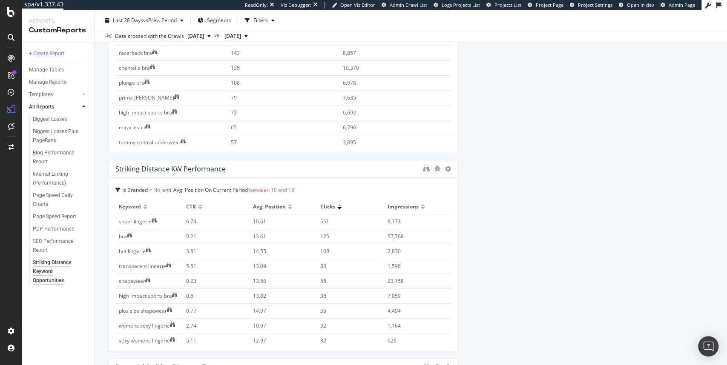
click at [485, 186] on div "Missed Clicks + Potential Is Branded = No Avg. Position Range pagetype pagetype…" at bounding box center [410, 245] width 605 height 964
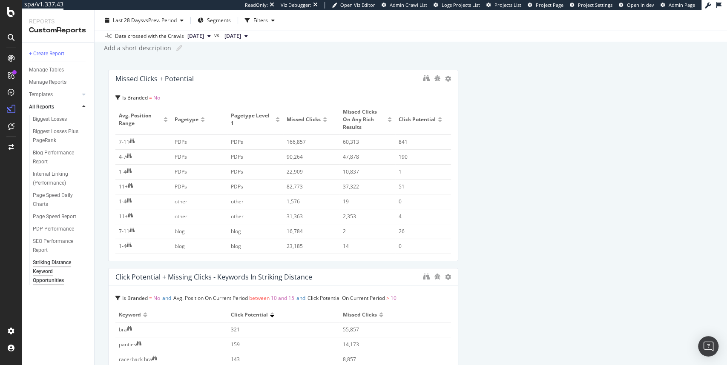
scroll to position [0, 0]
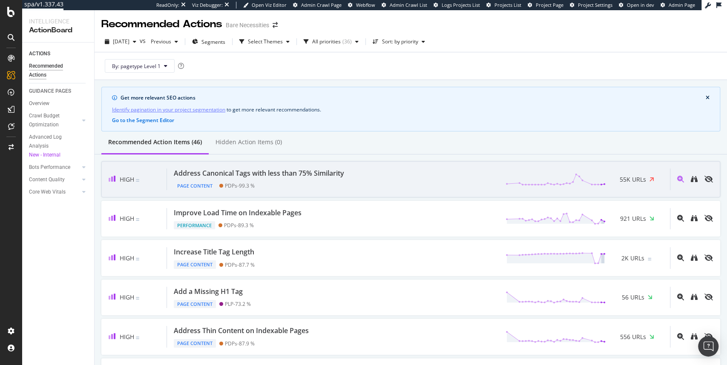
click at [390, 181] on div "Address Canonical Tags with less than 75% Similarity Page Content PDPs - 99.3 %…" at bounding box center [418, 180] width 503 height 22
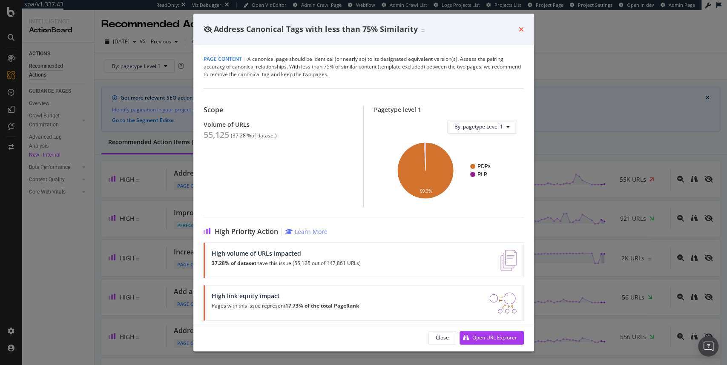
click at [520, 29] on icon "times" at bounding box center [521, 29] width 5 height 7
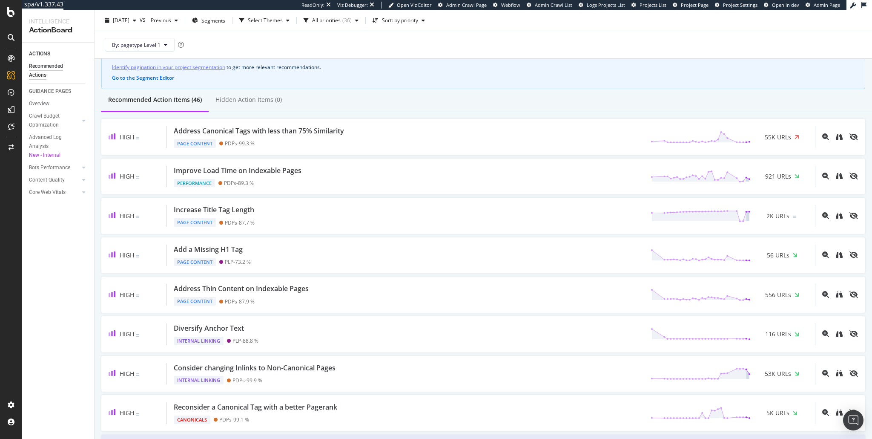
scroll to position [43, 0]
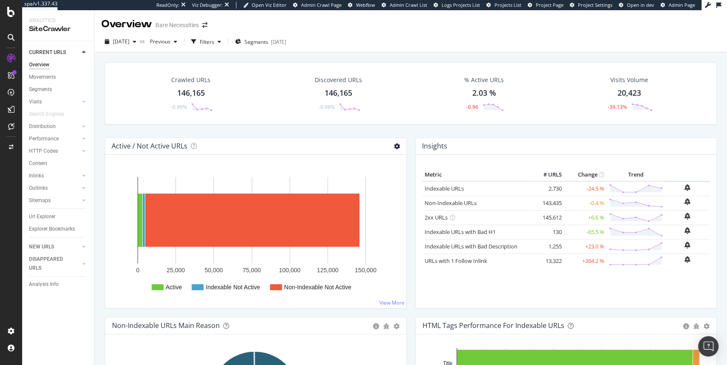
click at [395, 143] on icon at bounding box center [397, 146] width 6 height 6
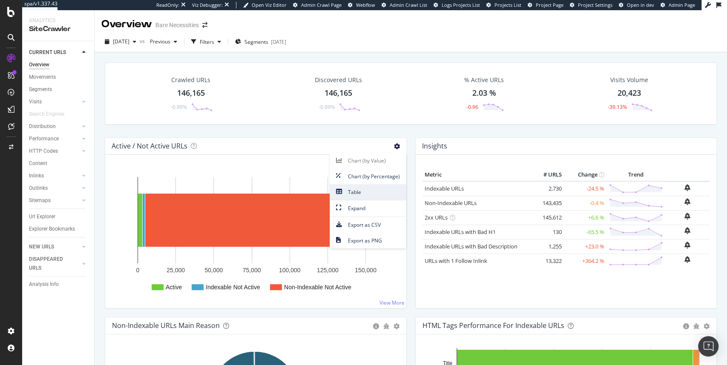
click at [369, 192] on span "Table" at bounding box center [368, 191] width 77 height 11
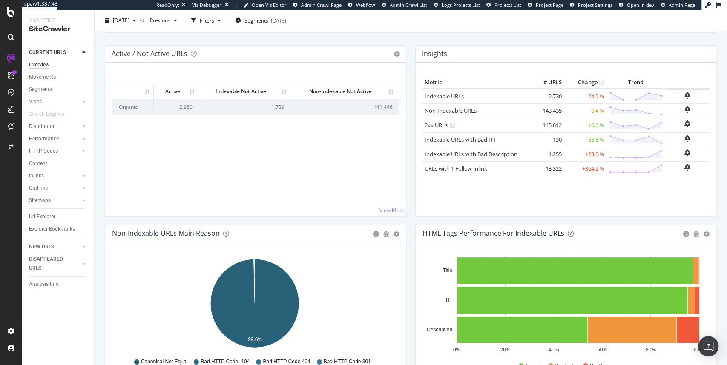
scroll to position [9, 0]
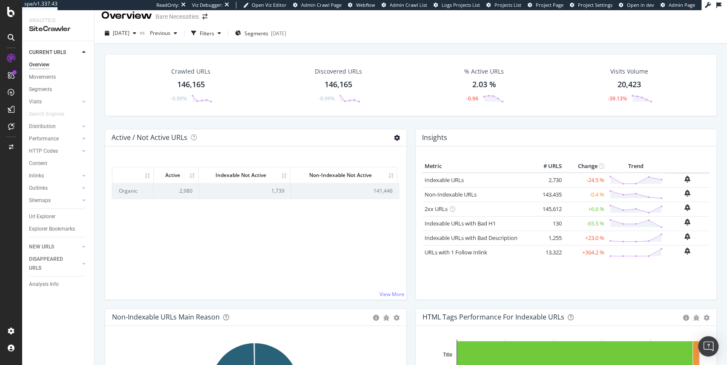
click at [396, 136] on icon at bounding box center [397, 138] width 6 height 6
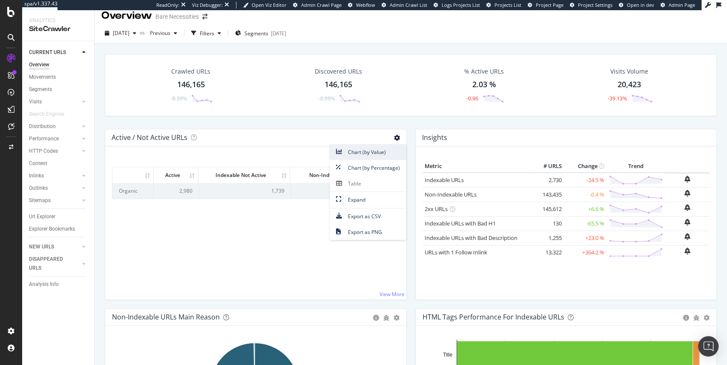
click at [363, 152] on span "Chart (by Value)" at bounding box center [368, 151] width 77 height 11
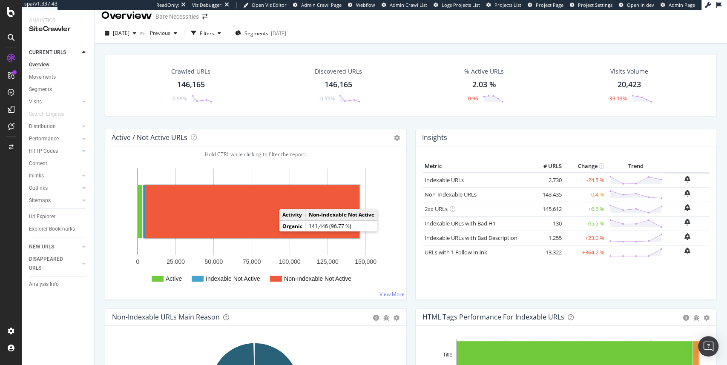
click at [175, 209] on rect "A chart." at bounding box center [252, 211] width 214 height 53
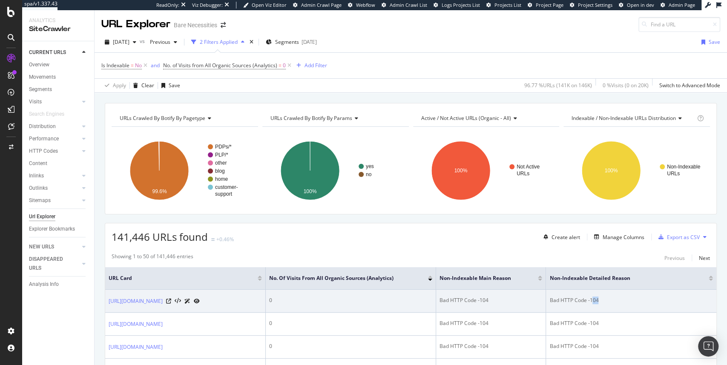
drag, startPoint x: 607, startPoint y: 300, endPoint x: 616, endPoint y: 300, distance: 8.9
click at [616, 300] on div "Bad HTTP Code -104" at bounding box center [631, 301] width 164 height 8
click at [604, 300] on div "Bad HTTP Code -104" at bounding box center [631, 301] width 164 height 8
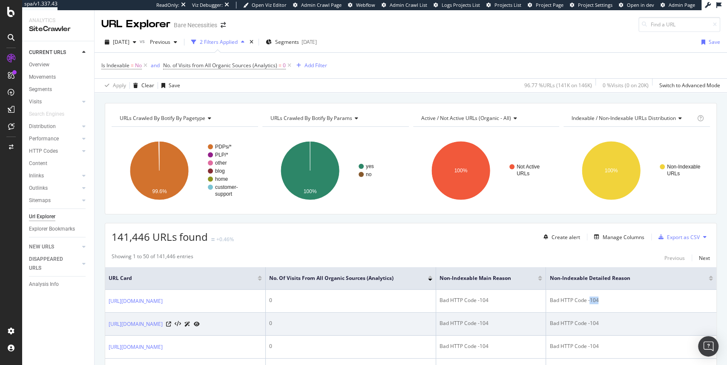
copy div "104"
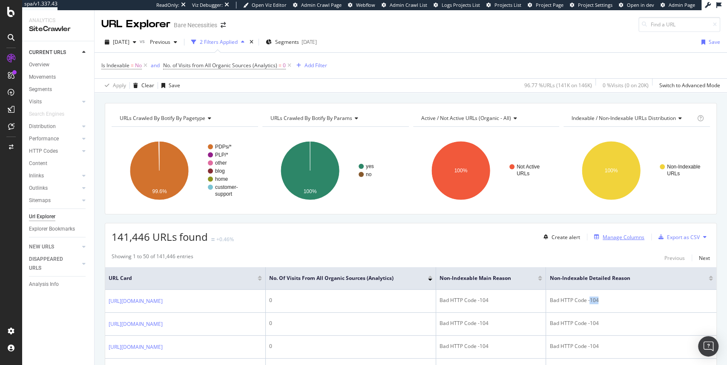
click at [617, 239] on div "Manage Columns" at bounding box center [623, 237] width 42 height 7
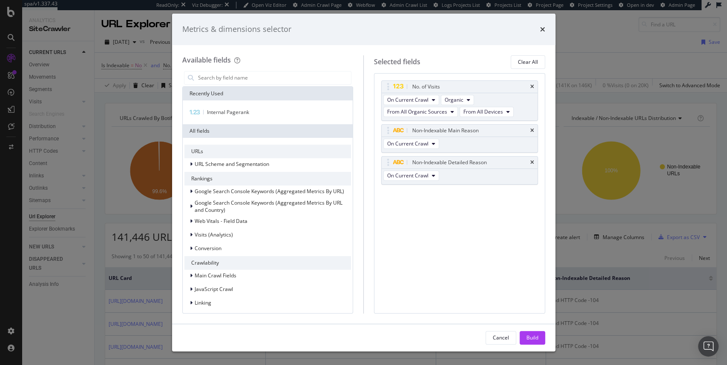
click at [542, 34] on div "times" at bounding box center [542, 29] width 5 height 11
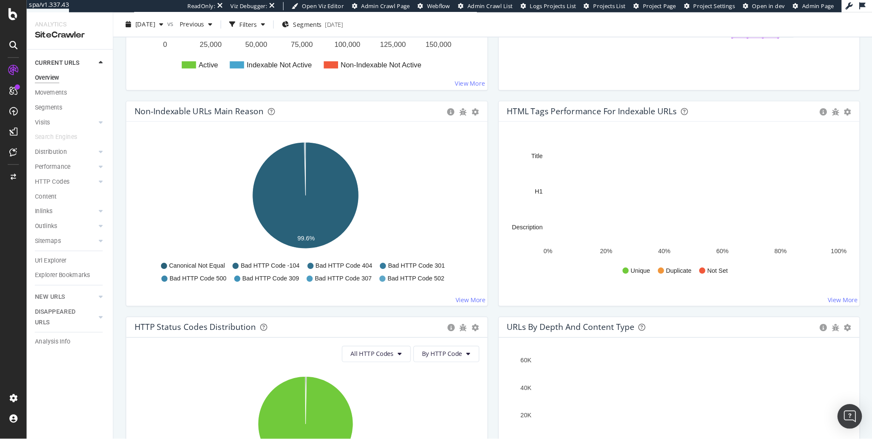
scroll to position [230, 0]
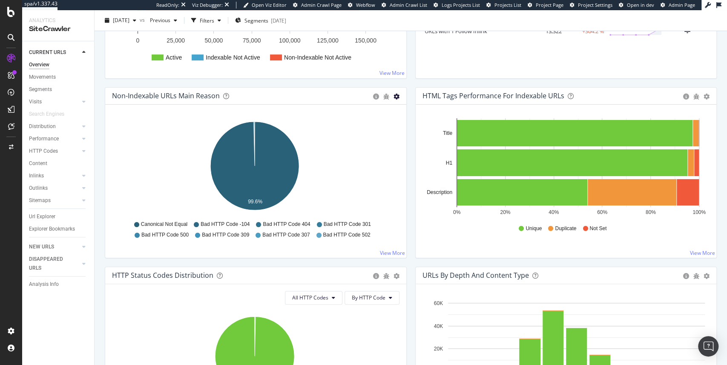
click at [395, 96] on icon "gear" at bounding box center [396, 97] width 6 height 6
click at [362, 130] on span "Table" at bounding box center [366, 128] width 77 height 11
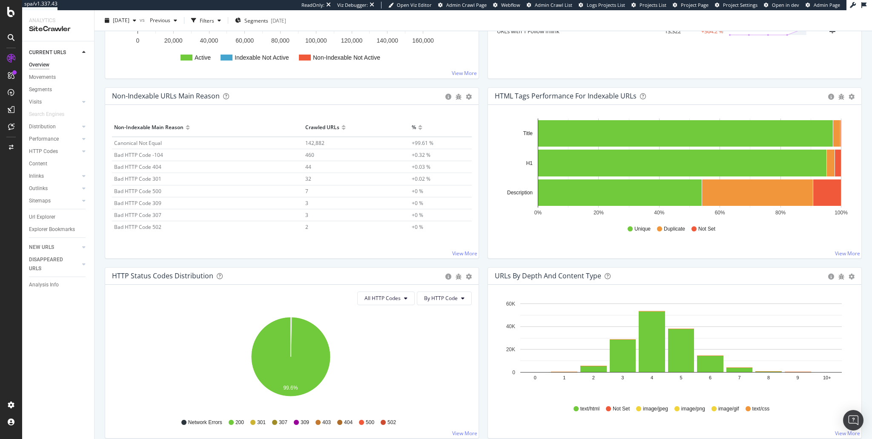
scroll to position [13, 0]
click at [462, 252] on link "View More" at bounding box center [464, 253] width 25 height 7
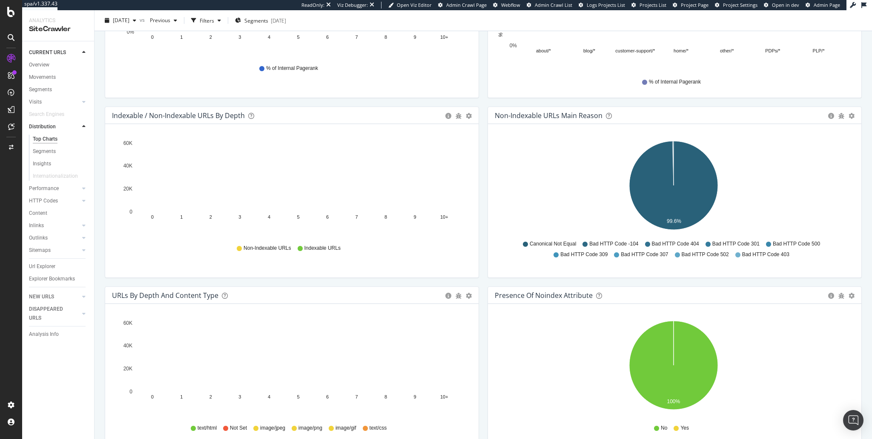
scroll to position [378, 0]
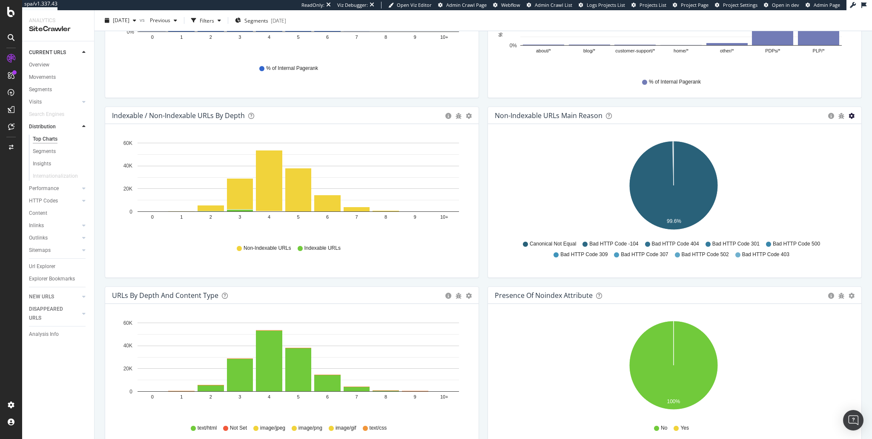
click at [849, 117] on icon "gear" at bounding box center [852, 116] width 6 height 6
click at [827, 143] on span "Table" at bounding box center [821, 147] width 77 height 11
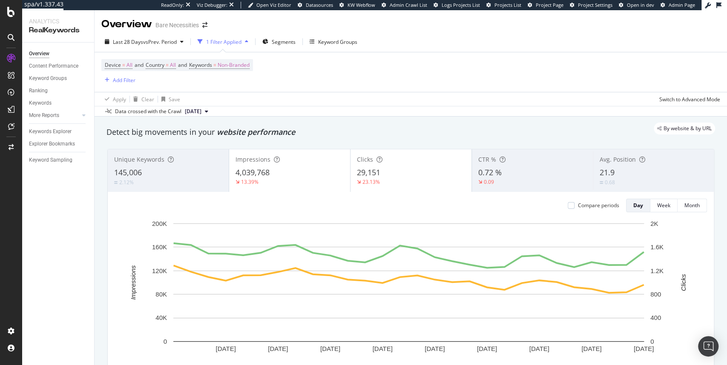
click at [247, 164] on div "Impressions 4,039,768 13.39%" at bounding box center [289, 171] width 121 height 38
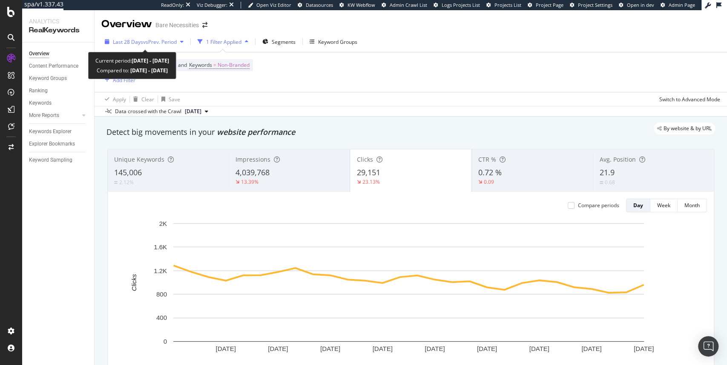
click at [177, 43] on span "vs Prev. Period" at bounding box center [160, 41] width 34 height 7
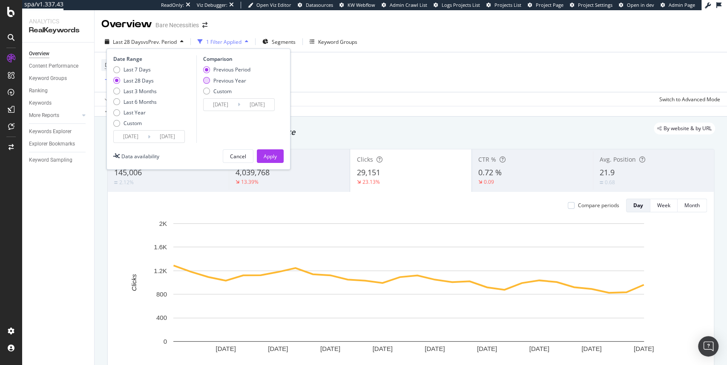
click at [219, 83] on div "Previous Year" at bounding box center [229, 80] width 33 height 7
type input "2024/07/28"
type input "2024/08/24"
click at [268, 155] on div "Apply" at bounding box center [270, 156] width 13 height 7
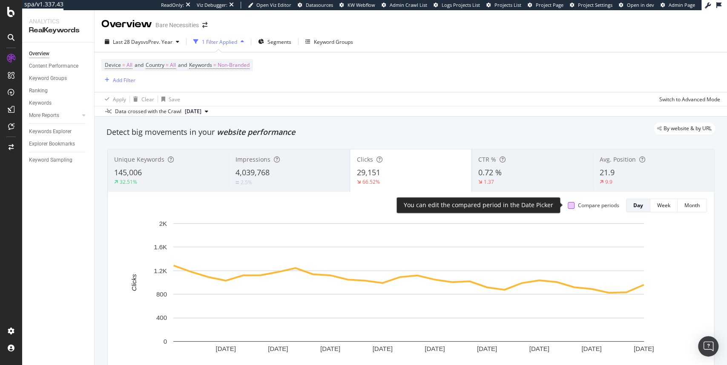
click at [568, 206] on div at bounding box center [571, 205] width 7 height 7
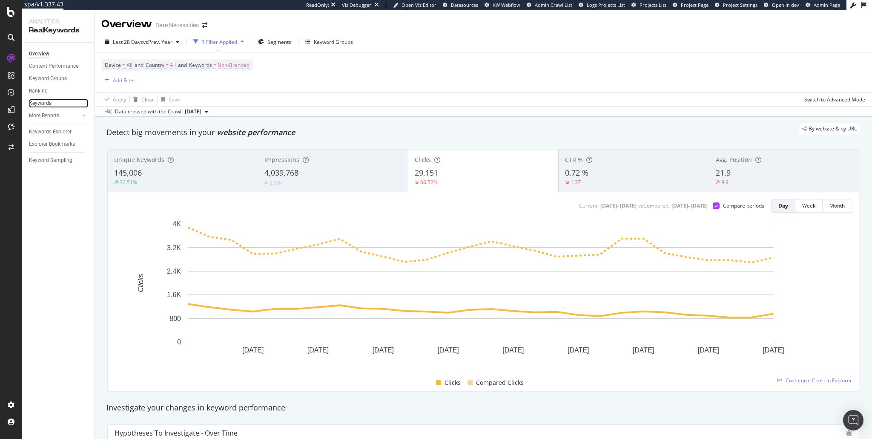
click at [42, 105] on div "Keywords" at bounding box center [40, 103] width 23 height 9
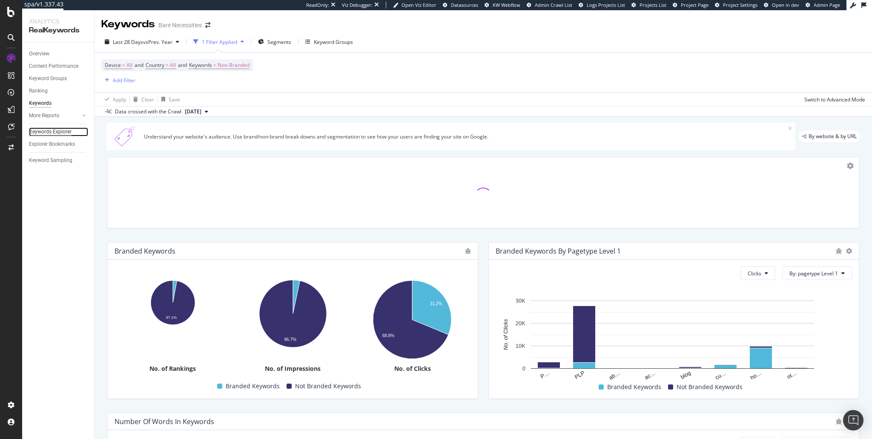
click at [38, 131] on div "Keywords Explorer" at bounding box center [50, 131] width 43 height 9
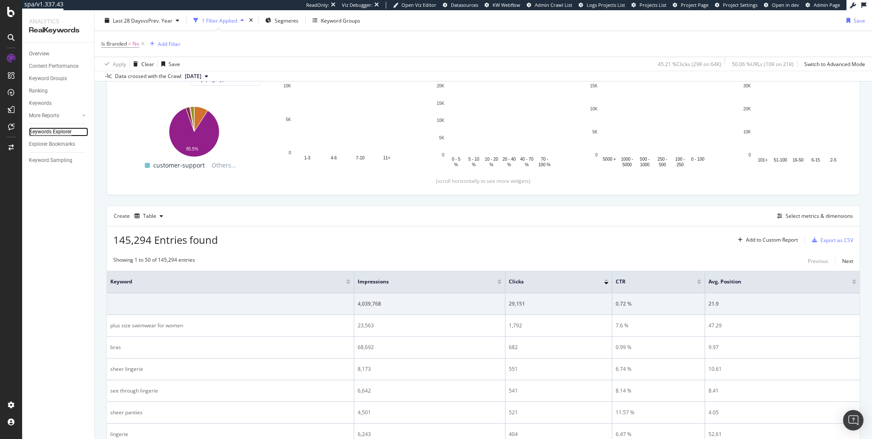
scroll to position [20, 0]
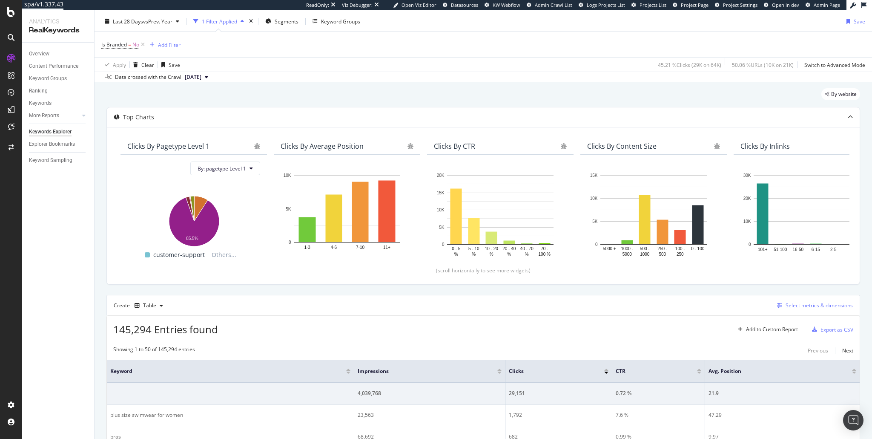
click at [800, 306] on div "Select metrics & dimensions" at bounding box center [819, 304] width 67 height 7
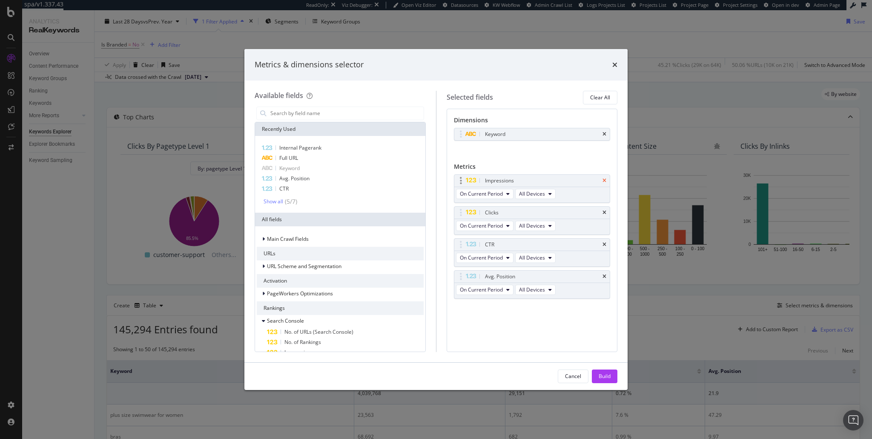
click at [605, 180] on icon "times" at bounding box center [604, 180] width 4 height 5
click at [605, 133] on icon "times" at bounding box center [604, 134] width 4 height 5
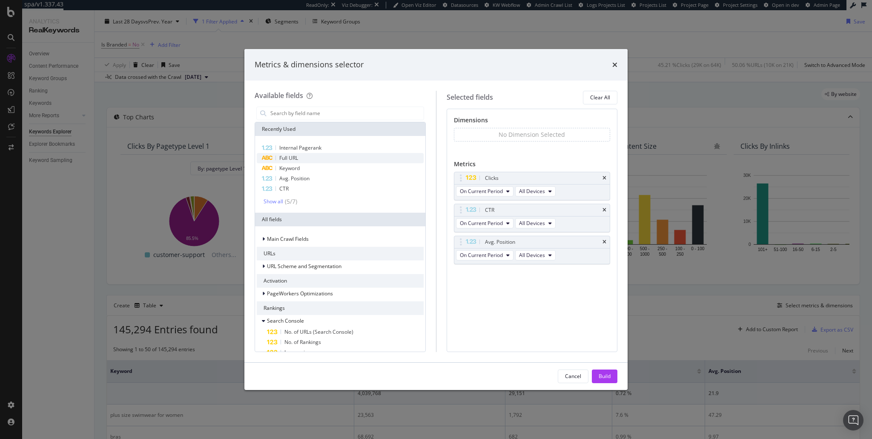
click at [309, 160] on div "Full URL" at bounding box center [340, 158] width 167 height 10
click at [604, 210] on icon "times" at bounding box center [604, 212] width 4 height 5
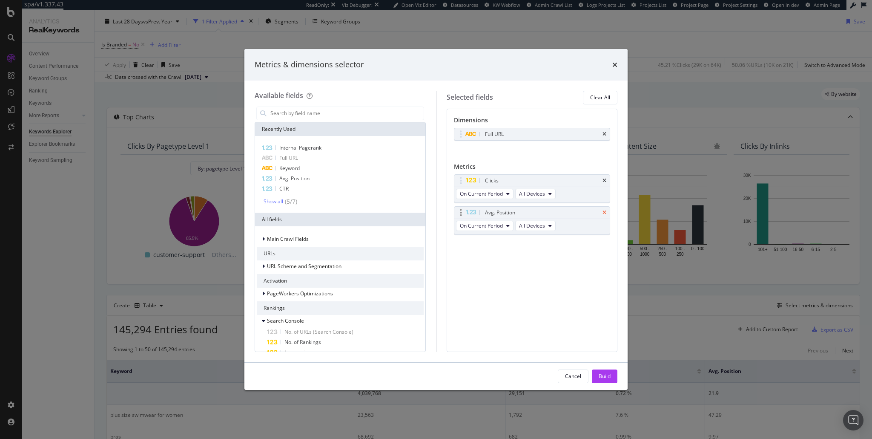
click at [605, 212] on icon "times" at bounding box center [604, 212] width 4 height 5
click at [607, 374] on div "Build" at bounding box center [605, 375] width 12 height 7
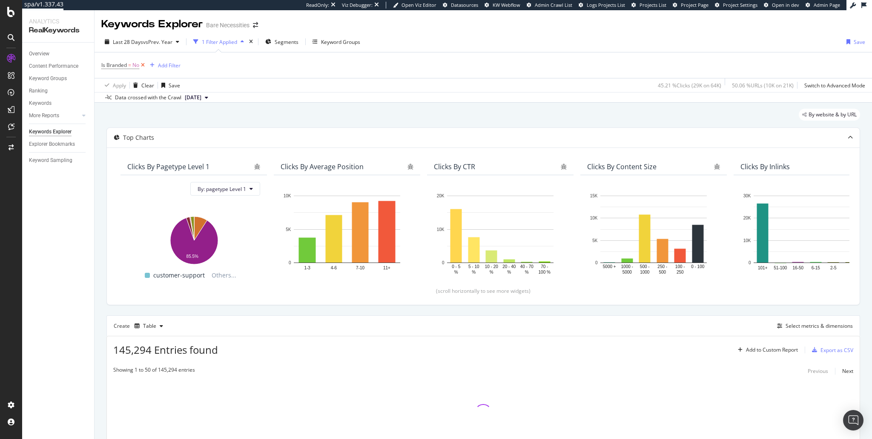
click at [141, 65] on icon at bounding box center [142, 65] width 7 height 9
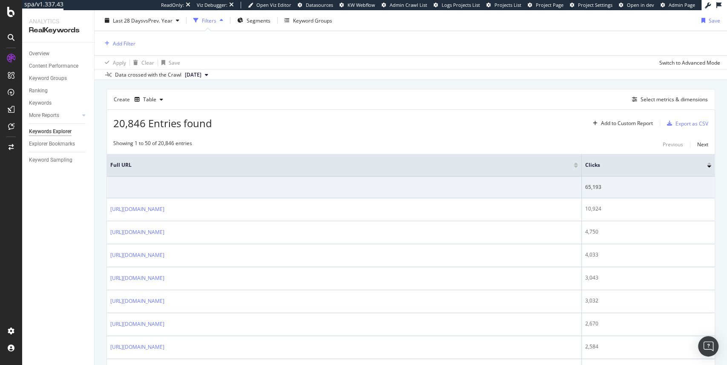
scroll to position [225, 0]
click at [45, 54] on div "Overview" at bounding box center [39, 53] width 20 height 9
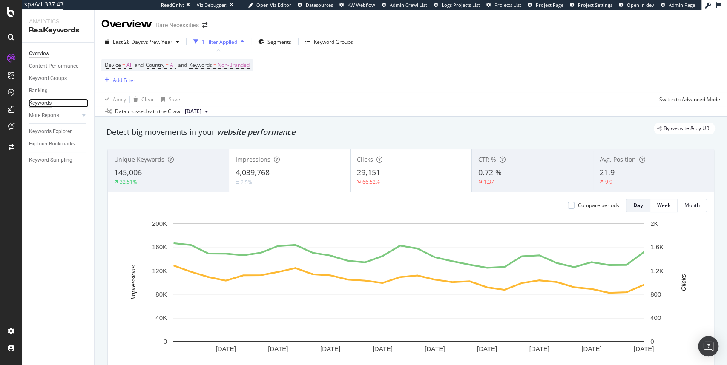
click at [44, 106] on div "Keywords" at bounding box center [40, 103] width 23 height 9
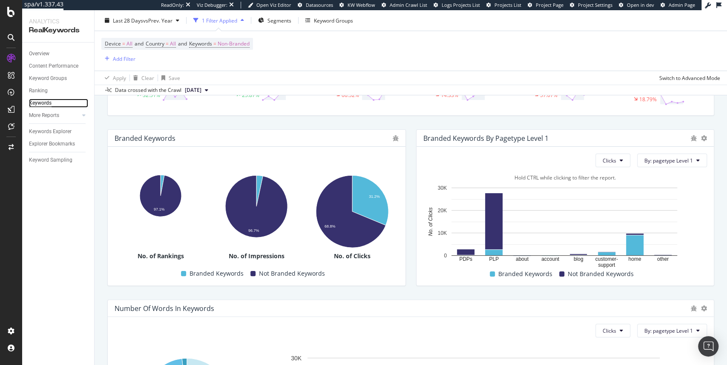
scroll to position [104, 0]
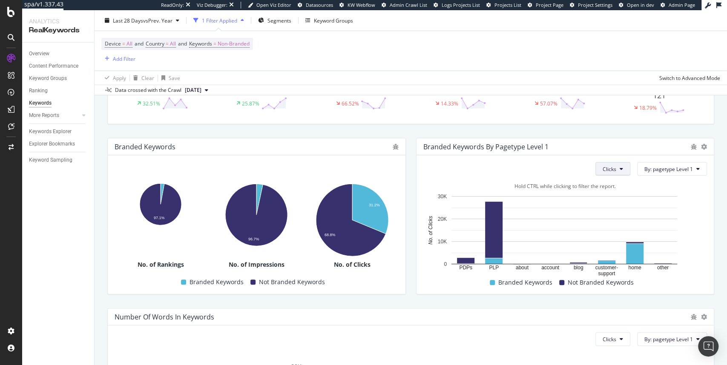
click at [608, 166] on span "Clicks" at bounding box center [609, 169] width 14 height 7
click at [605, 125] on div "Total Keywords 145,006 32.51% Branded Keywords 433 25.87% Total Clicks 29,151 6…" at bounding box center [410, 88] width 617 height 85
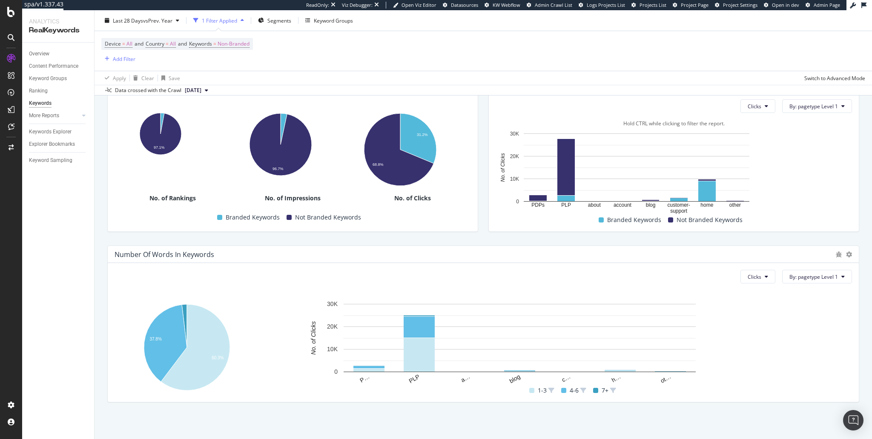
scroll to position [167, 0]
